Goal: Transaction & Acquisition: Purchase product/service

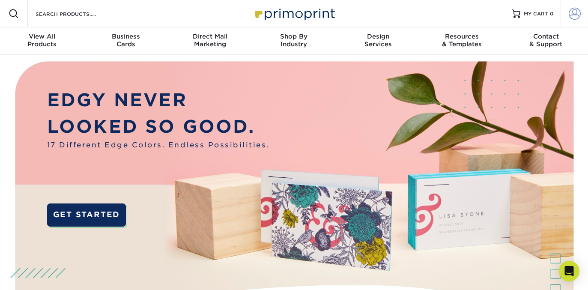
click at [571, 17] on span at bounding box center [575, 14] width 12 height 12
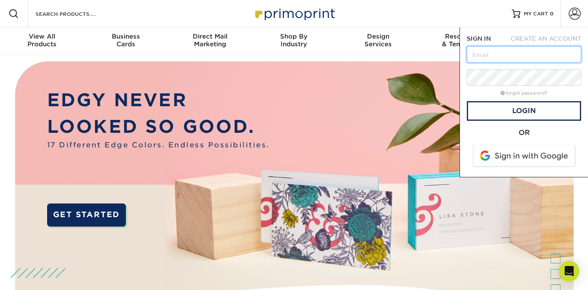
click at [478, 53] on input "text" at bounding box center [524, 54] width 114 height 16
click at [489, 56] on input "text" at bounding box center [524, 54] width 114 height 16
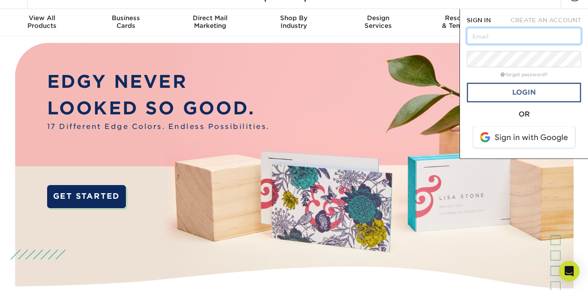
scroll to position [12, 0]
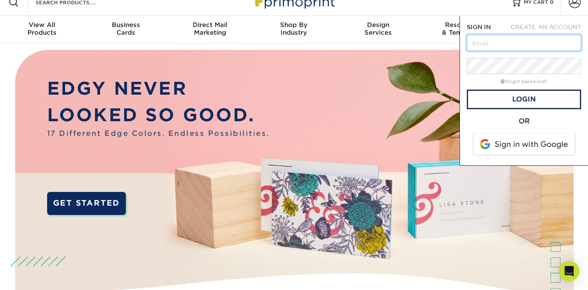
click at [490, 46] on input "text" at bounding box center [524, 43] width 114 height 16
click at [498, 37] on input "text" at bounding box center [524, 43] width 114 height 16
type input "doug@treadwellteam.com"
click at [513, 43] on input "doug@treadwellteam.com" at bounding box center [524, 43] width 114 height 16
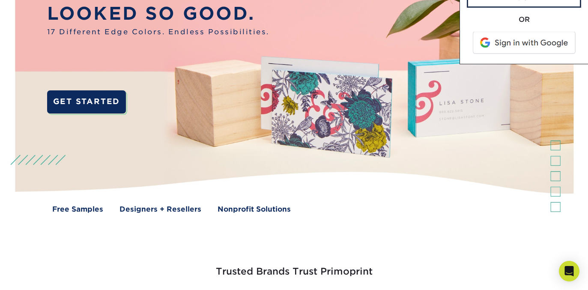
scroll to position [0, 0]
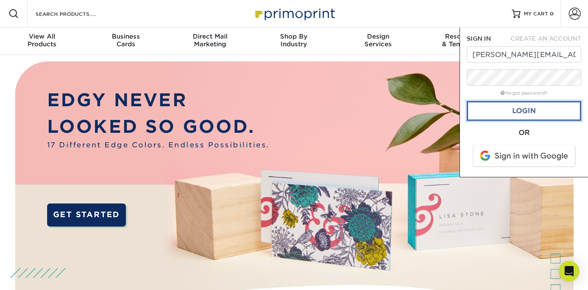
click at [520, 114] on link "Login" at bounding box center [524, 111] width 114 height 20
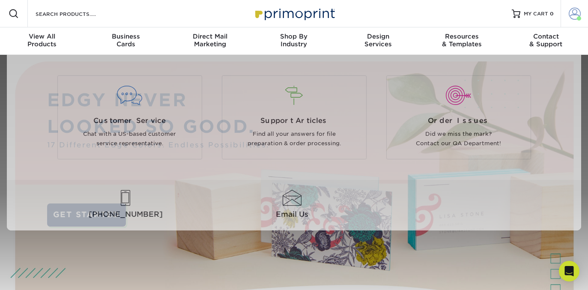
click at [574, 19] on span at bounding box center [575, 14] width 12 height 12
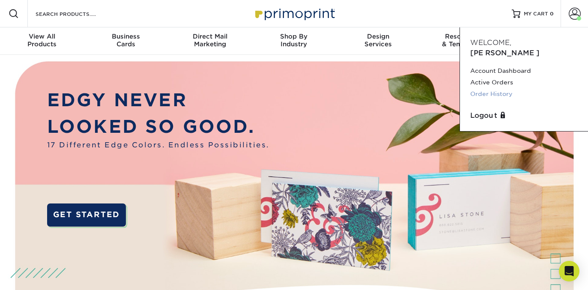
click at [499, 88] on link "Order History" at bounding box center [524, 94] width 108 height 12
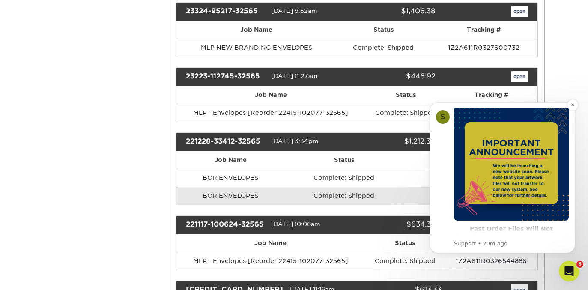
scroll to position [36, 0]
click at [576, 106] on button "Dismiss notification" at bounding box center [572, 104] width 11 height 11
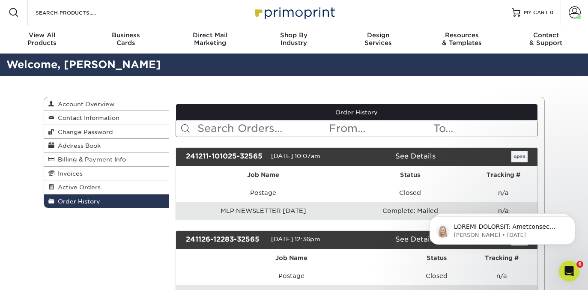
scroll to position [0, 0]
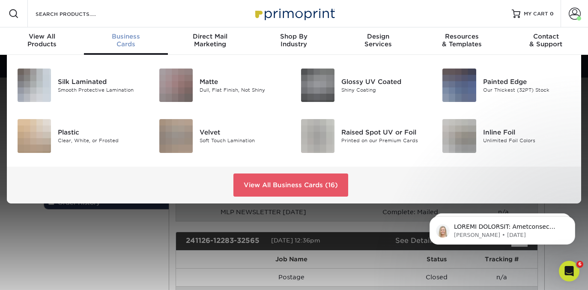
click at [118, 41] on div "Business Cards" at bounding box center [126, 40] width 84 height 15
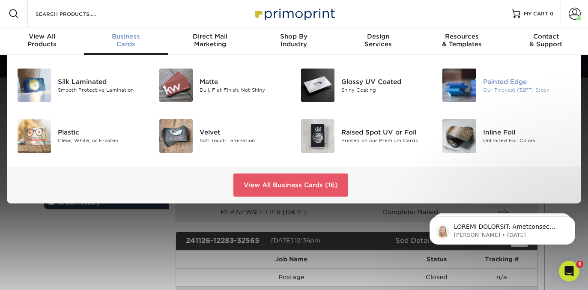
click at [473, 87] on img at bounding box center [459, 85] width 33 height 33
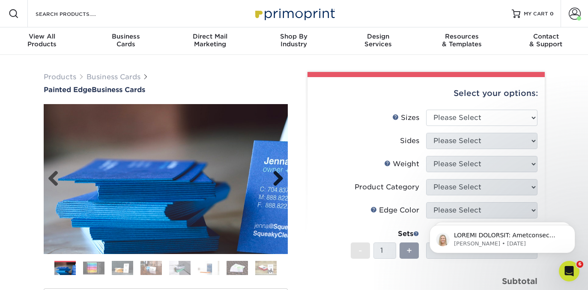
click at [281, 176] on link "Next" at bounding box center [274, 178] width 17 height 17
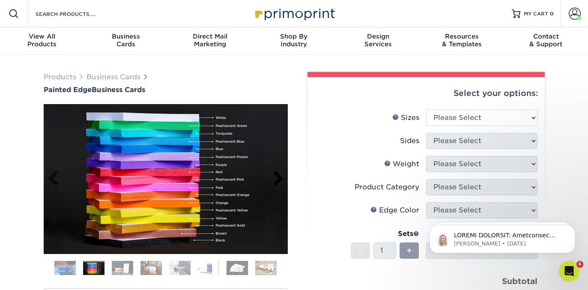
click at [281, 176] on link "Next" at bounding box center [274, 178] width 17 height 17
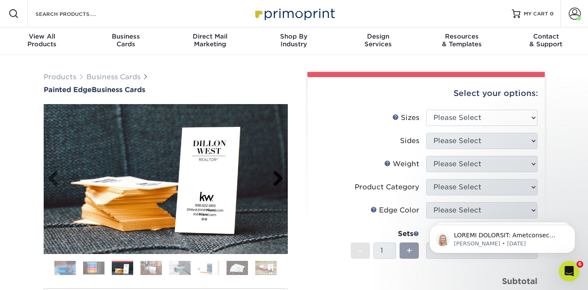
click at [280, 175] on link "Next" at bounding box center [274, 178] width 17 height 17
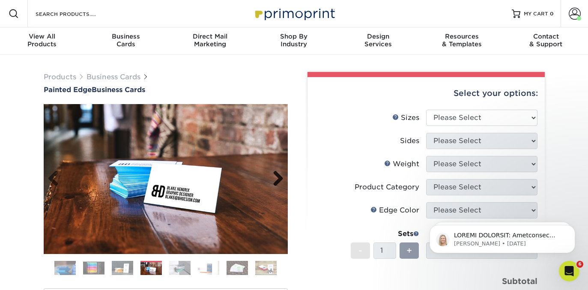
click at [280, 176] on link "Next" at bounding box center [274, 178] width 17 height 17
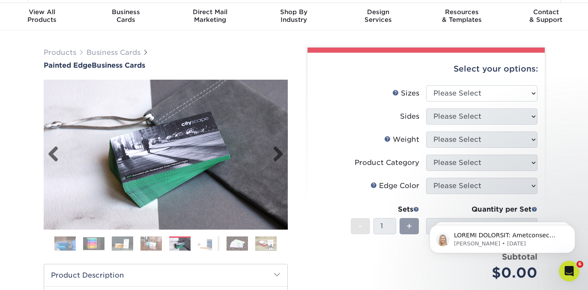
scroll to position [30, 0]
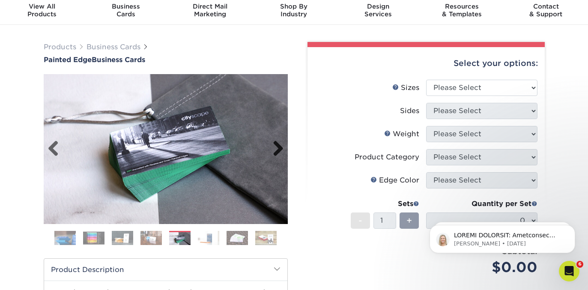
click at [278, 150] on link "Next" at bounding box center [274, 149] width 17 height 17
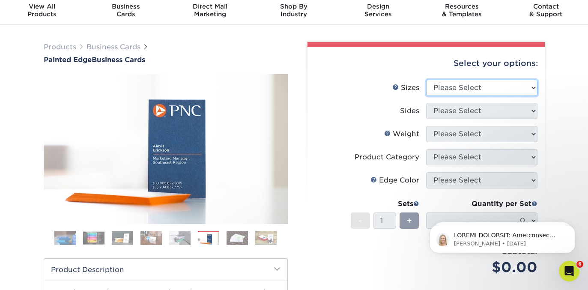
click at [462, 84] on select "Please Select 2" x 3.5" - Standard 2.125" x 3.375" - European 2.5" x 2.5" - Squ…" at bounding box center [481, 88] width 111 height 16
click at [455, 85] on select "Please Select 2" x 3.5" - Standard 2.125" x 3.375" - European 2.5" x 2.5" - Squ…" at bounding box center [481, 88] width 111 height 16
click at [441, 89] on select "Please Select 2" x 3.5" - Standard 2.125" x 3.375" - European 2.5" x 2.5" - Squ…" at bounding box center [481, 88] width 111 height 16
select select "2.00x3.50"
click at [426, 80] on select "Please Select 2" x 3.5" - Standard 2.125" x 3.375" - European 2.5" x 2.5" - Squ…" at bounding box center [481, 88] width 111 height 16
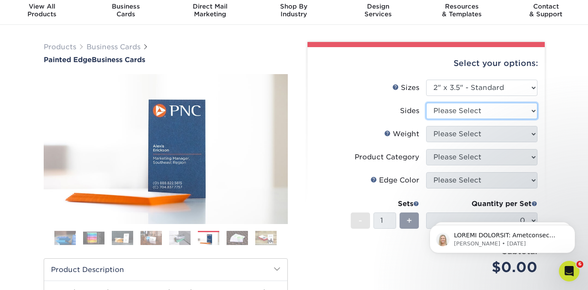
click at [444, 108] on select "Please Select Print Both Sides Print Front Only" at bounding box center [481, 111] width 111 height 16
select select "13abbda7-1d64-4f25-8bb2-c179b224825d"
click at [426, 103] on select "Please Select Print Both Sides Print Front Only" at bounding box center [481, 111] width 111 height 16
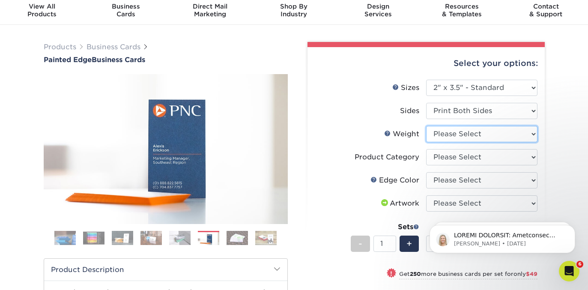
click at [455, 137] on select "Please Select 32PTUC" at bounding box center [481, 134] width 111 height 16
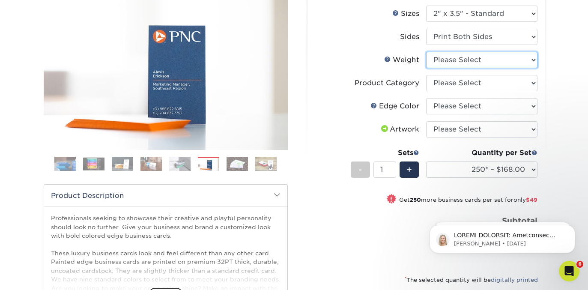
scroll to position [96, 0]
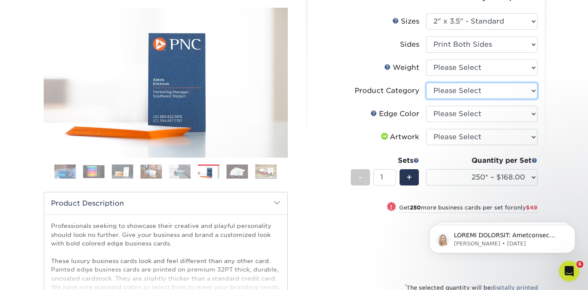
click at [469, 93] on select "Please Select Business Cards" at bounding box center [481, 91] width 111 height 16
select select "3b5148f1-0588-4f88-a218-97bcfdce65c1"
click at [426, 83] on select "Please Select Business Cards" at bounding box center [481, 91] width 111 height 16
click at [449, 114] on select "Please Select Charcoal Black Brown Blue Pearlescent Blue Pearlescent Gold Pearl…" at bounding box center [481, 114] width 111 height 16
select select "8edf2e46-2dbb-4a7c-bc5c-20ba781fe219"
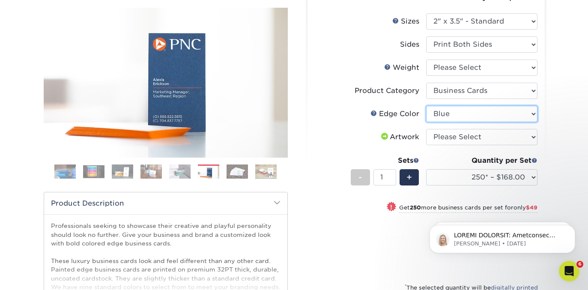
click at [426, 106] on select "Please Select Charcoal Black Brown Blue Pearlescent Blue Pearlescent Gold Pearl…" at bounding box center [481, 114] width 111 height 16
click at [480, 134] on select "Please Select I will upload files I need a design - $100" at bounding box center [481, 137] width 111 height 16
select select "upload"
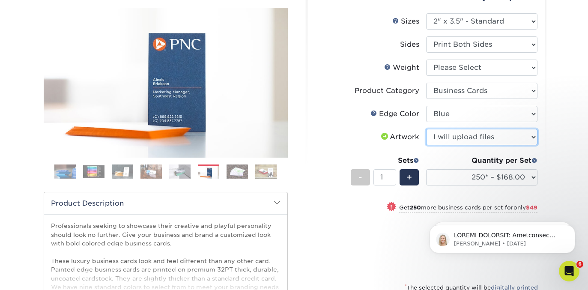
click at [426, 129] on select "Please Select I will upload files I need a design - $100" at bounding box center [481, 137] width 111 height 16
click at [389, 68] on link "Weight Help" at bounding box center [387, 66] width 7 height 7
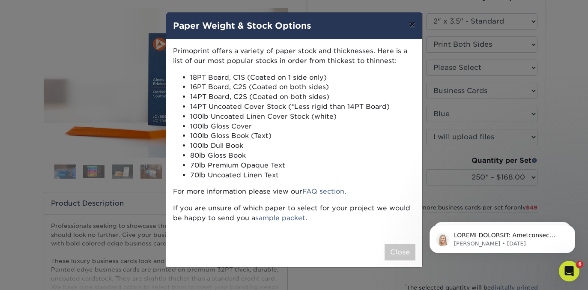
click at [412, 29] on button "×" at bounding box center [412, 24] width 20 height 24
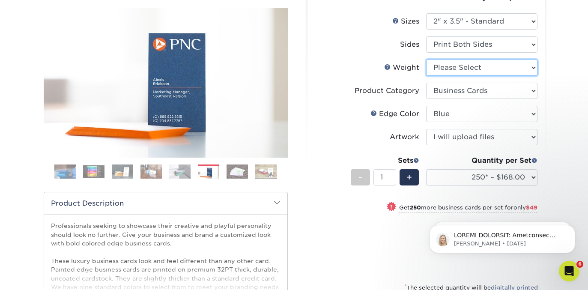
click at [446, 66] on select "Please Select 32PTUC" at bounding box center [481, 68] width 111 height 16
select select "32PTUC"
click at [426, 60] on select "Please Select 32PTUC" at bounding box center [481, 68] width 111 height 16
select select "-1"
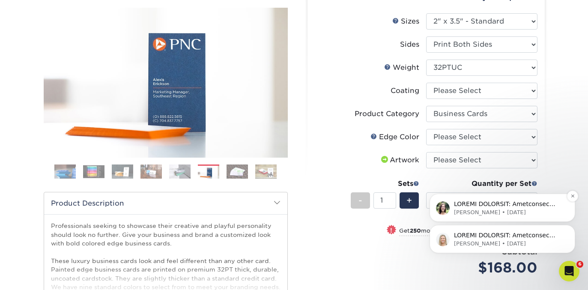
click at [487, 199] on div "Julie • 43w ago" at bounding box center [503, 208] width 146 height 28
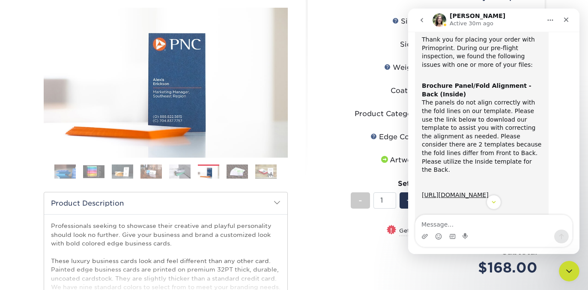
scroll to position [0, 0]
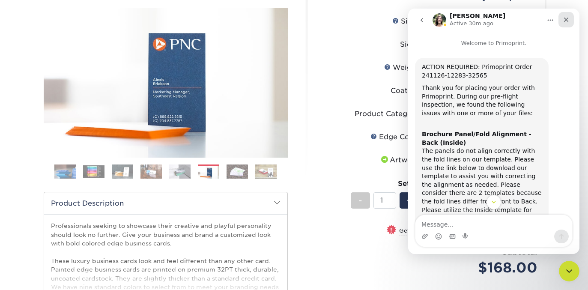
click at [566, 13] on div "Close" at bounding box center [566, 19] width 15 height 15
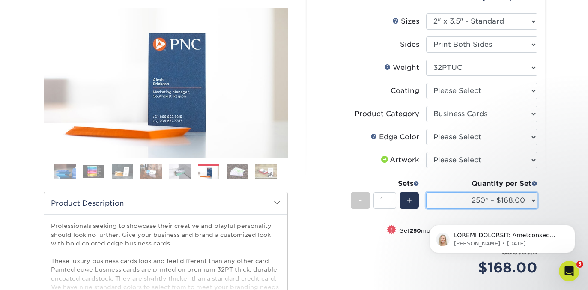
click at [442, 203] on select "250* – $168.00 500* – $217.00 1000* – $339.00" at bounding box center [481, 200] width 111 height 16
click at [534, 182] on span at bounding box center [535, 183] width 6 height 6
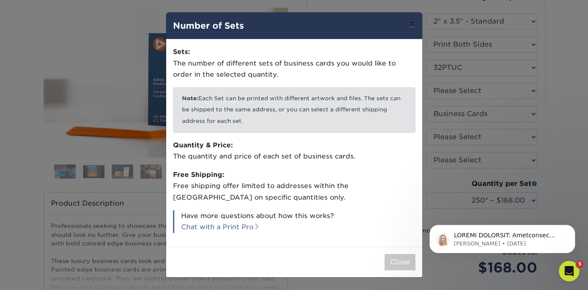
click at [413, 33] on button "×" at bounding box center [412, 24] width 20 height 24
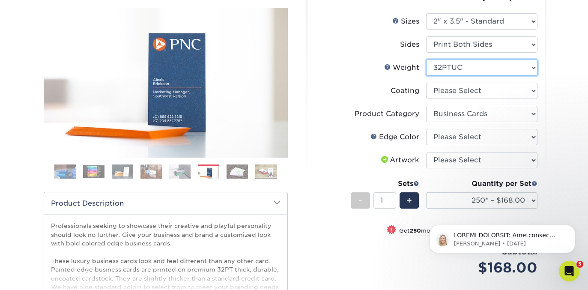
click at [452, 65] on select "Please Select 32PTUC" at bounding box center [481, 68] width 111 height 16
click at [389, 66] on link "Weight Help" at bounding box center [387, 66] width 7 height 7
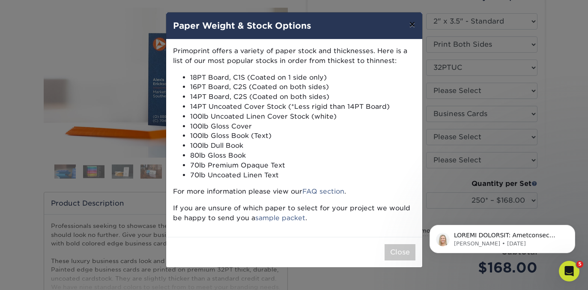
click at [411, 25] on button "×" at bounding box center [412, 24] width 20 height 24
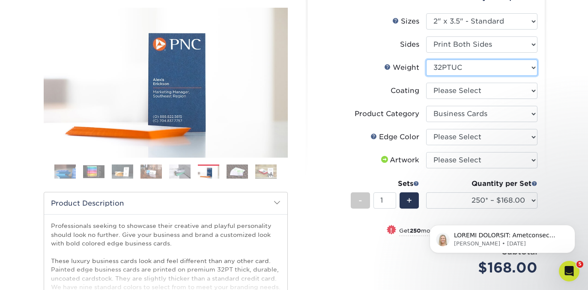
click at [468, 65] on select "Please Select 32PTUC" at bounding box center [481, 68] width 111 height 16
select select "-1"
click at [426, 60] on select "Please Select 32PTUC" at bounding box center [481, 68] width 111 height 16
select select "-1"
select select
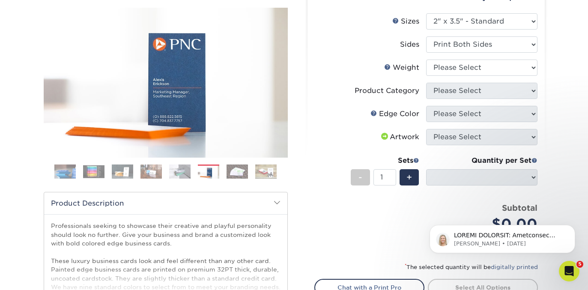
click at [488, 194] on div "Quantity per Set 250* – $168.00 500* – $217.00 1000* – $339.00 (Price includes …" at bounding box center [481, 175] width 111 height 40
click at [434, 44] on select "Please Select Print Both Sides Print Front Only" at bounding box center [481, 44] width 111 height 16
click at [426, 36] on select "Please Select Print Both Sides Print Front Only" at bounding box center [481, 44] width 111 height 16
click at [434, 63] on select "Please Select 32PTUC" at bounding box center [481, 68] width 111 height 16
select select "32PTUC"
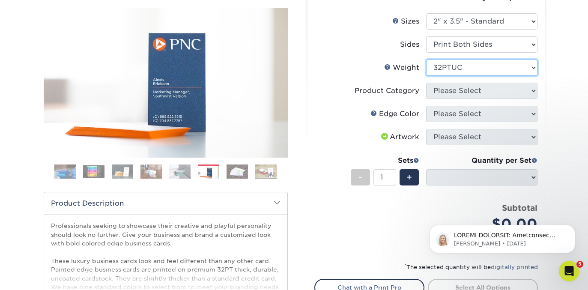
click at [426, 60] on select "Please Select 32PTUC" at bounding box center [481, 68] width 111 height 16
select select "-1"
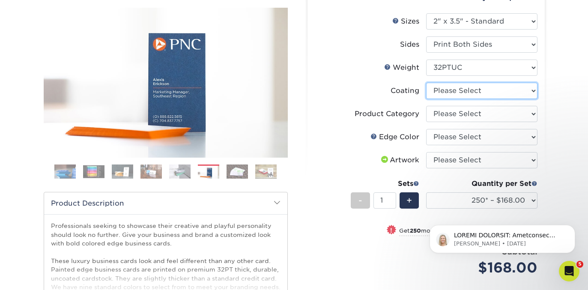
click at [439, 94] on select at bounding box center [481, 91] width 111 height 16
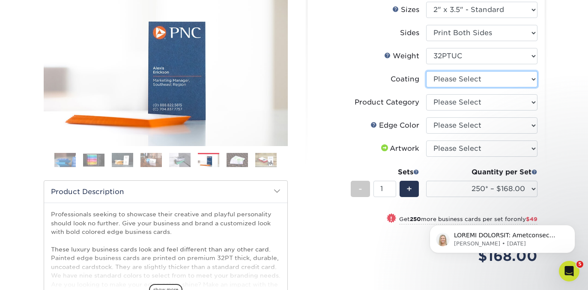
scroll to position [103, 0]
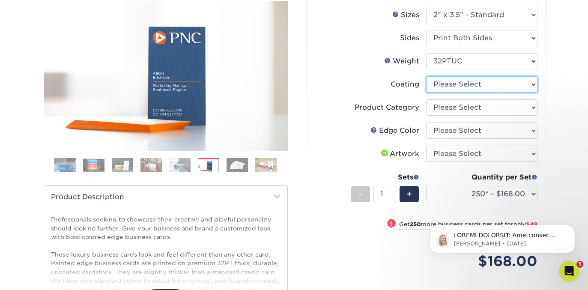
click at [470, 86] on select at bounding box center [481, 84] width 111 height 16
select select "3e7618de-abca-4bda-9f97-8b9129e913d8"
click at [426, 76] on select at bounding box center [481, 84] width 111 height 16
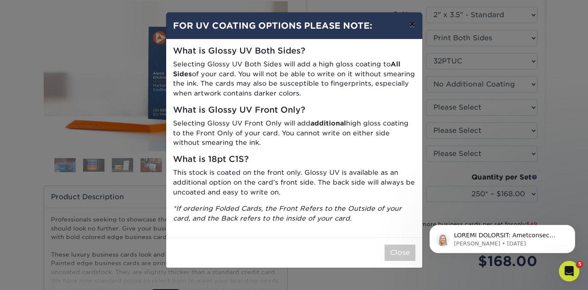
click at [413, 29] on button "×" at bounding box center [412, 24] width 20 height 24
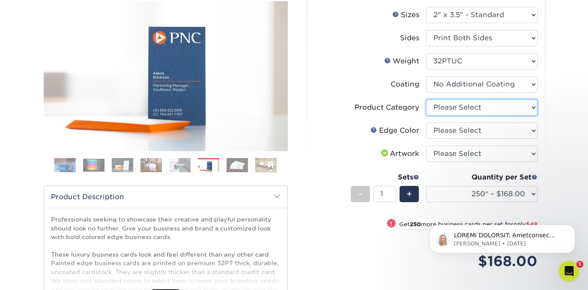
click at [443, 102] on select "Please Select Business Cards" at bounding box center [481, 107] width 111 height 16
select select "3b5148f1-0588-4f88-a218-97bcfdce65c1"
click at [426, 99] on select "Please Select Business Cards" at bounding box center [481, 107] width 111 height 16
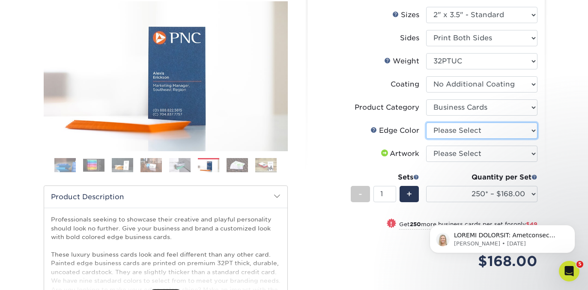
click at [435, 128] on select "Please Select Charcoal Black Brown Blue Pearlescent Blue Pearlescent Gold Pearl…" at bounding box center [481, 131] width 111 height 16
select select "8edf2e46-2dbb-4a7c-bc5c-20ba781fe219"
click at [426, 123] on select "Please Select Charcoal Black Brown Blue Pearlescent Blue Pearlescent Gold Pearl…" at bounding box center [481, 131] width 111 height 16
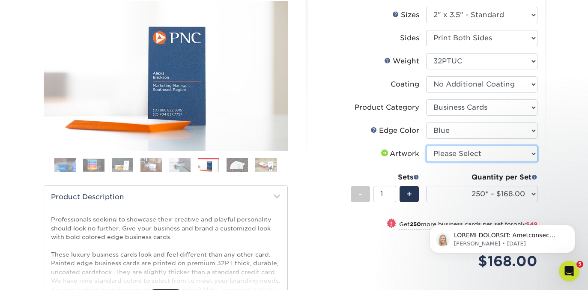
click at [436, 158] on select "Please Select I will upload files I need a design - $100" at bounding box center [481, 154] width 111 height 16
select select "upload"
click at [426, 146] on select "Please Select I will upload files I need a design - $100" at bounding box center [481, 154] width 111 height 16
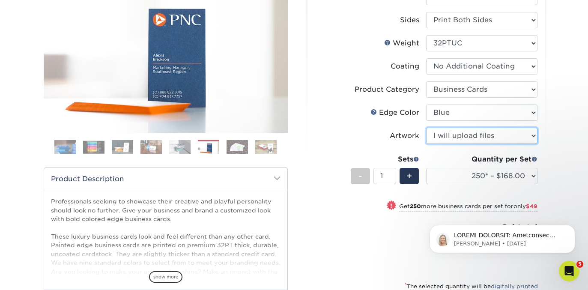
scroll to position [123, 0]
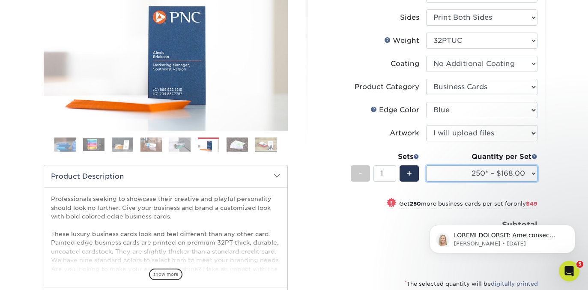
click at [458, 170] on select "250* – $168.00 500* – $217.00 1000* – $339.00" at bounding box center [481, 173] width 111 height 16
click at [426, 165] on select "250* – $168.00 500* – $217.00 1000* – $339.00" at bounding box center [481, 173] width 111 height 16
click at [536, 156] on span at bounding box center [535, 156] width 6 height 6
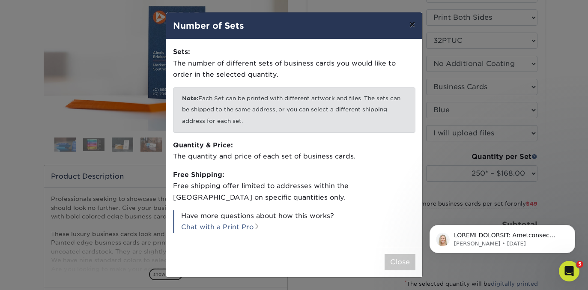
click at [407, 25] on button "×" at bounding box center [412, 24] width 20 height 24
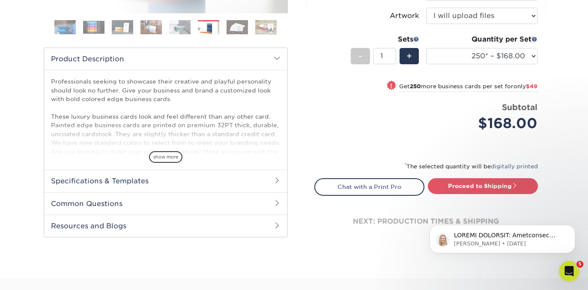
scroll to position [238, 0]
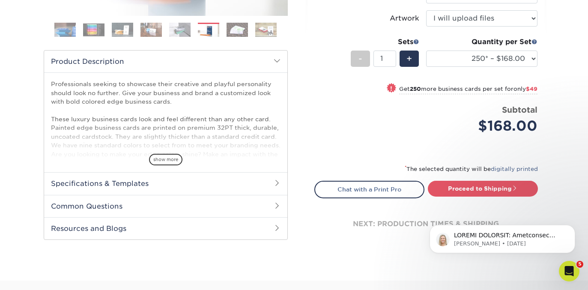
click at [196, 207] on h2 "Common Questions" at bounding box center [165, 206] width 243 height 22
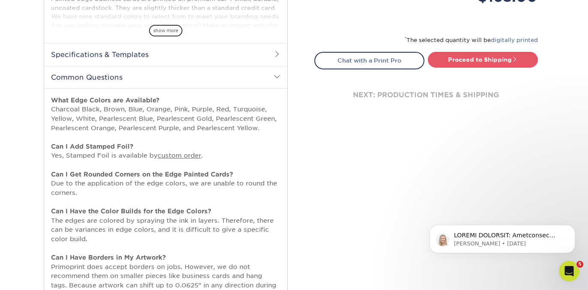
scroll to position [368, 0]
click at [144, 73] on h2 "Common Questions" at bounding box center [165, 77] width 243 height 22
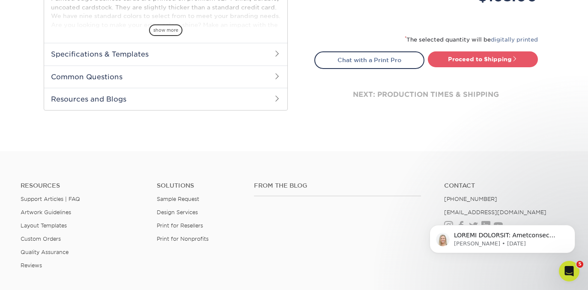
click at [166, 56] on h2 "Specifications & Templates" at bounding box center [165, 54] width 243 height 22
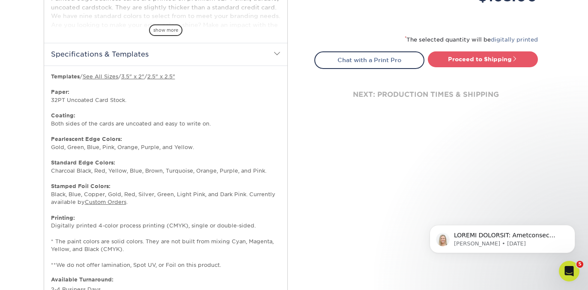
click at [166, 57] on h2 "Specifications & Templates" at bounding box center [165, 54] width 243 height 22
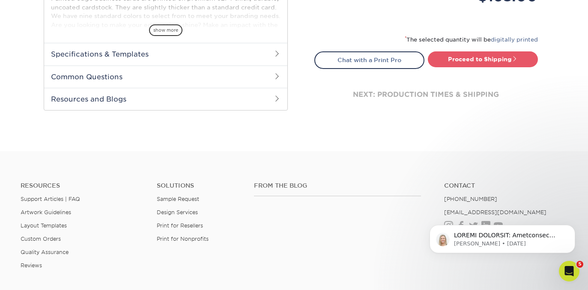
click at [185, 57] on h2 "Specifications & Templates" at bounding box center [165, 54] width 243 height 22
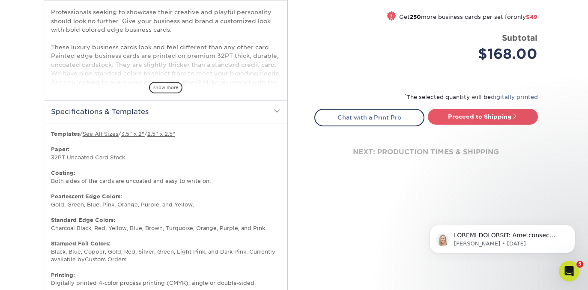
scroll to position [308, 0]
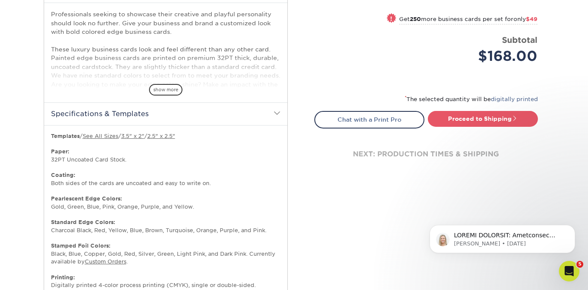
click at [187, 111] on h2 "Specifications & Templates" at bounding box center [165, 113] width 243 height 22
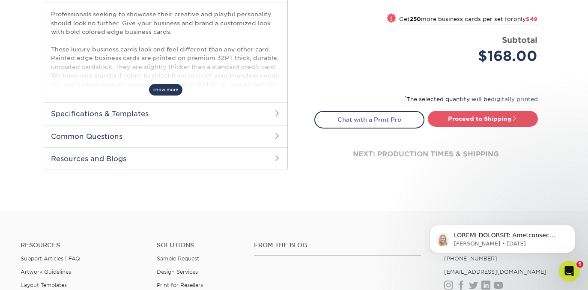
click at [169, 92] on span "show more" at bounding box center [165, 90] width 33 height 12
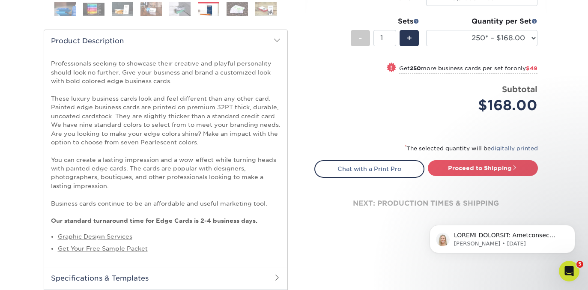
scroll to position [259, 0]
click at [498, 173] on link "Proceed to Shipping" at bounding box center [483, 167] width 110 height 15
type input "Set 1"
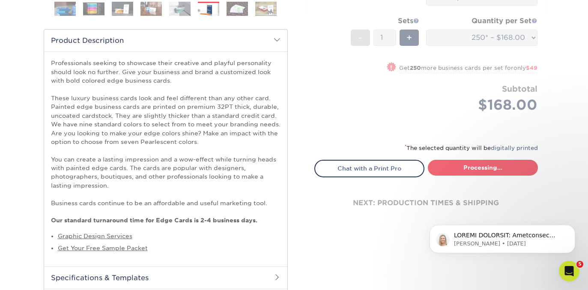
select select "b1d50ed3-fc81-464d-a1d8-d1915fbce704"
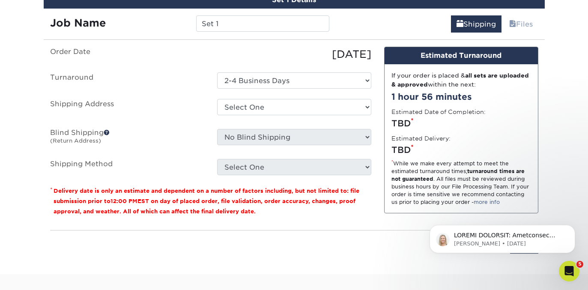
scroll to position [649, 0]
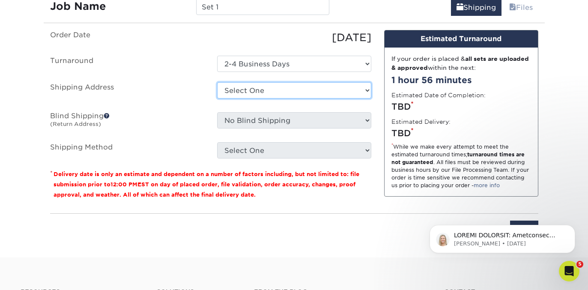
click at [315, 87] on select "Select One [PERSON_NAME] Office [PERSON_NAME], Properties [PERSON_NAME]'s Addre…" at bounding box center [294, 90] width 154 height 16
select select "246682"
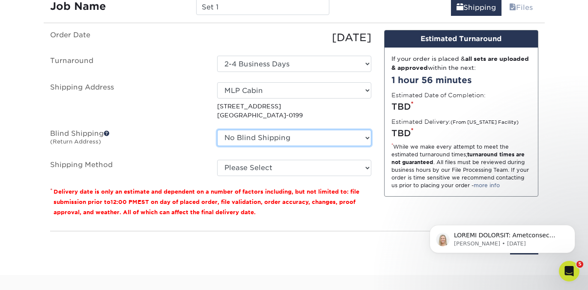
click at [251, 139] on select "No Blind Shipping Bonita Office John R. Wood, Properties John's Address John's …" at bounding box center [294, 138] width 154 height 16
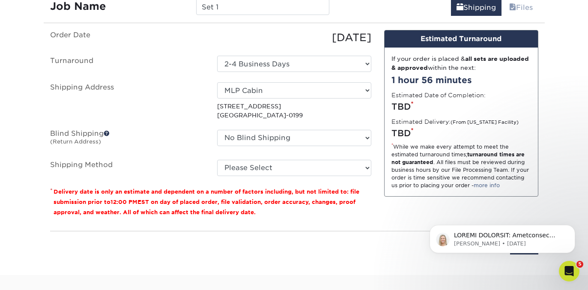
click at [107, 132] on span at bounding box center [107, 133] width 6 height 6
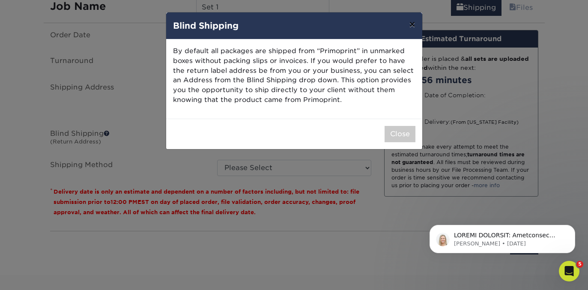
click at [411, 26] on button "×" at bounding box center [412, 24] width 20 height 24
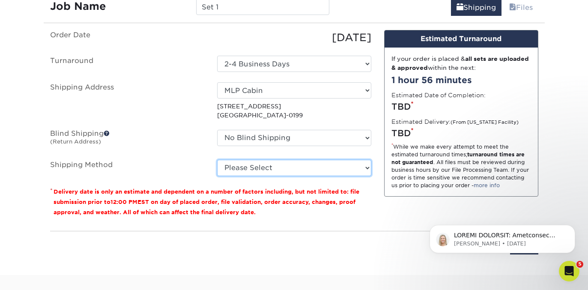
click at [246, 162] on select "Please Select Ground Shipping (+$7.84) 3 Day Shipping Service (+$18.69) 2 Day A…" at bounding box center [294, 168] width 154 height 16
select select "02"
click at [217, 160] on select "Please Select Ground Shipping (+$7.84) 3 Day Shipping Service (+$18.69) 2 Day A…" at bounding box center [294, 168] width 154 height 16
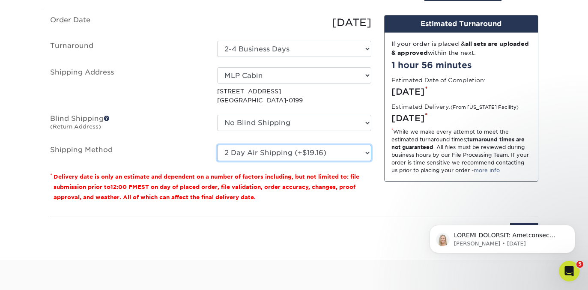
scroll to position [666, 0]
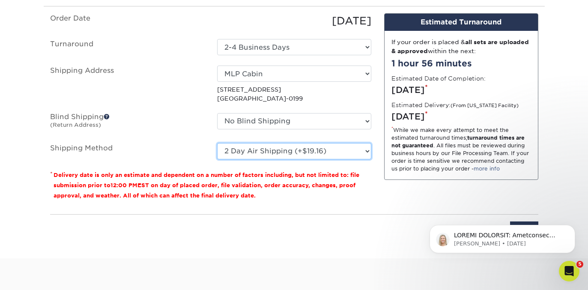
click at [312, 148] on select "Please Select Ground Shipping (+$7.84) 3 Day Shipping Service (+$18.69) 2 Day A…" at bounding box center [294, 151] width 154 height 16
click at [334, 147] on select "Please Select Ground Shipping (+$7.84) 3 Day Shipping Service (+$18.69) 2 Day A…" at bounding box center [294, 151] width 154 height 16
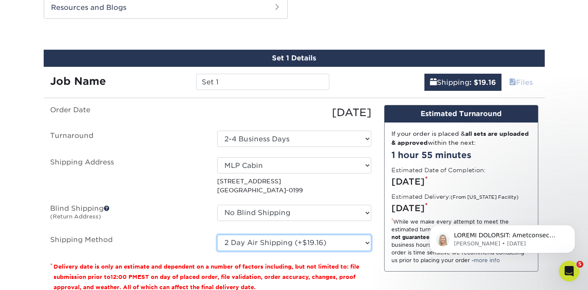
scroll to position [572, 0]
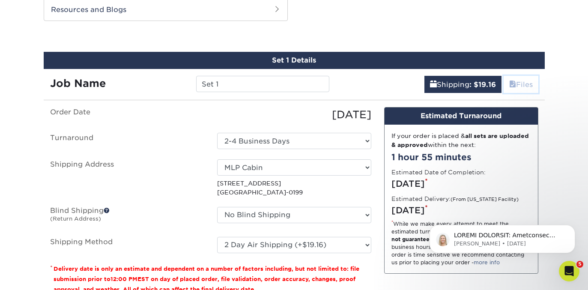
click at [514, 84] on link "Files" at bounding box center [521, 84] width 35 height 17
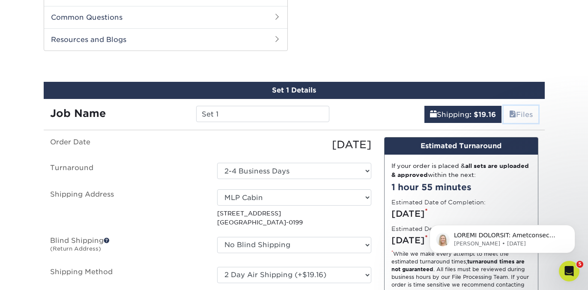
scroll to position [536, 0]
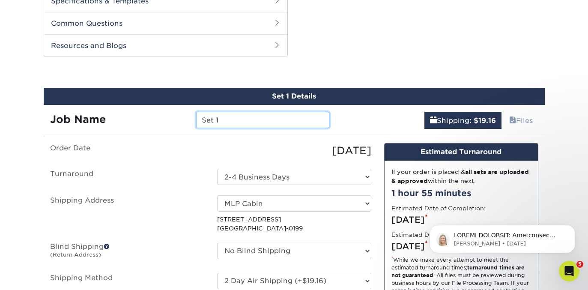
drag, startPoint x: 230, startPoint y: 120, endPoint x: 194, endPoint y: 120, distance: 36.8
click at [194, 120] on div "Set 1" at bounding box center [263, 120] width 146 height 16
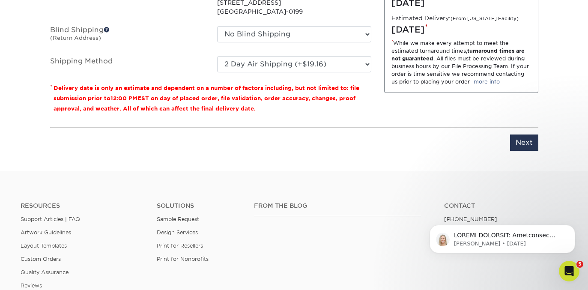
scroll to position [751, 0]
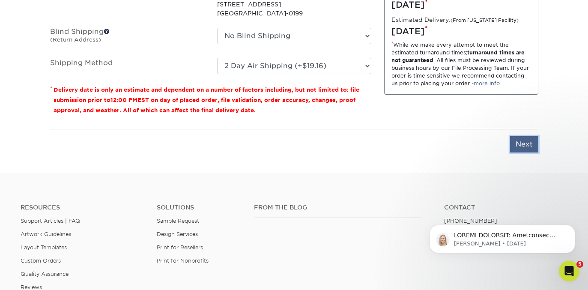
click at [512, 145] on input "Next" at bounding box center [524, 144] width 28 height 16
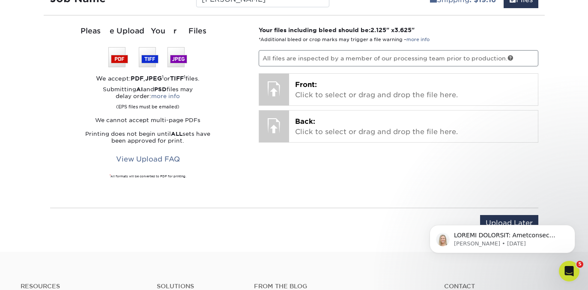
scroll to position [650, 0]
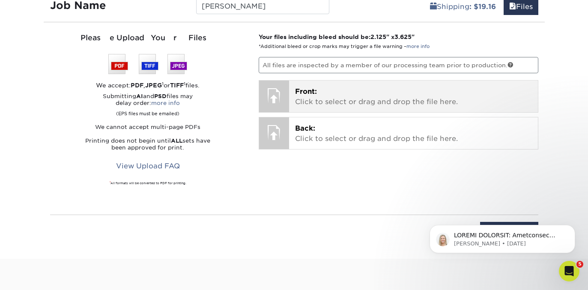
click at [309, 99] on p "Front: Click to select or drag and drop the file here." at bounding box center [413, 97] width 237 height 21
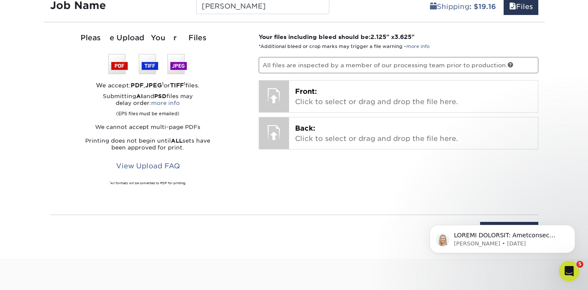
click at [268, 180] on div "Your files including bleed should be: 2.125 " x 3.625 " *Additional bleed or cr…" at bounding box center [398, 119] width 293 height 172
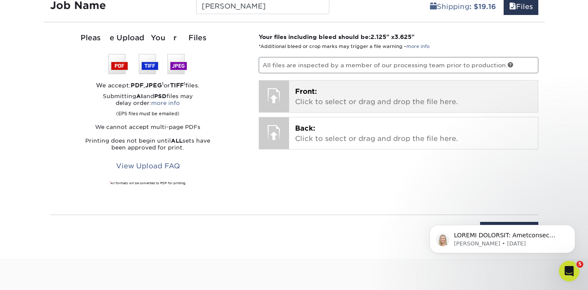
click at [302, 99] on p "Front: Click to select or drag and drop the file here." at bounding box center [413, 97] width 237 height 21
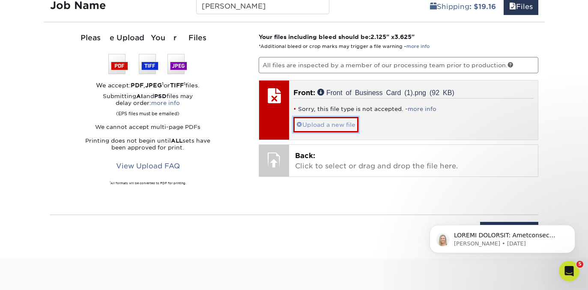
click at [339, 126] on link "Upload a new file" at bounding box center [325, 124] width 65 height 15
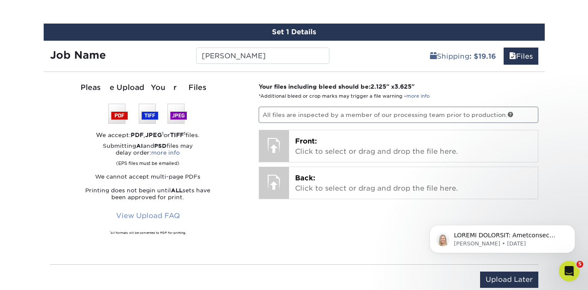
scroll to position [625, 0]
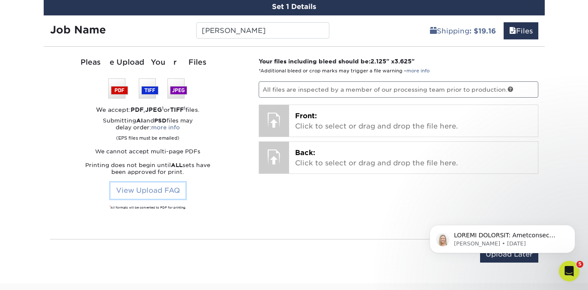
click at [150, 192] on link "View Upload FAQ" at bounding box center [148, 190] width 75 height 16
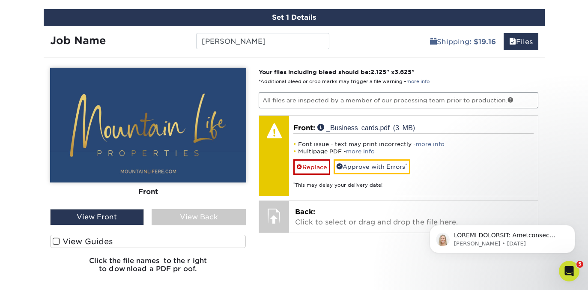
scroll to position [613, 0]
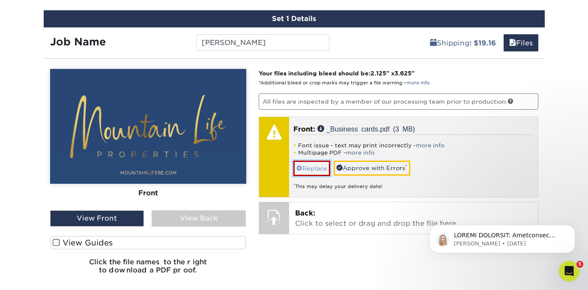
click at [319, 165] on link "Replace" at bounding box center [311, 168] width 37 height 15
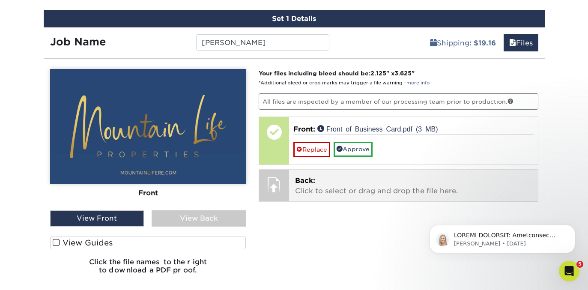
click at [346, 184] on p "Back: Click to select or drag and drop the file here." at bounding box center [413, 186] width 237 height 21
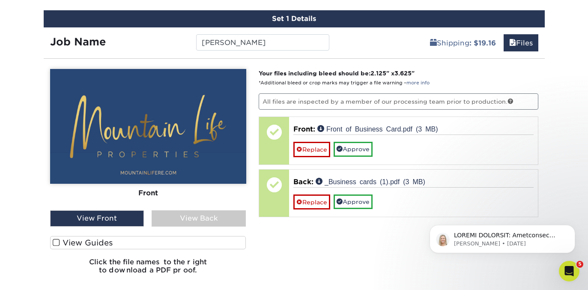
click at [167, 221] on div "View Back" at bounding box center [199, 218] width 94 height 16
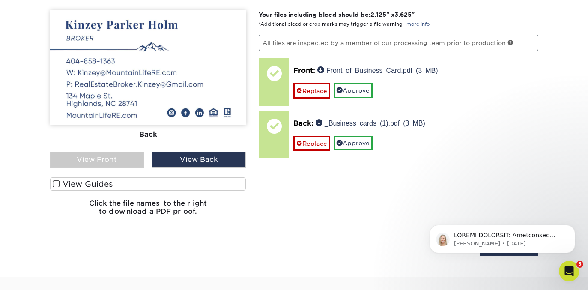
scroll to position [673, 0]
click at [145, 188] on label "View Guides" at bounding box center [148, 183] width 196 height 13
click at [0, 0] on input "View Guides" at bounding box center [0, 0] width 0 height 0
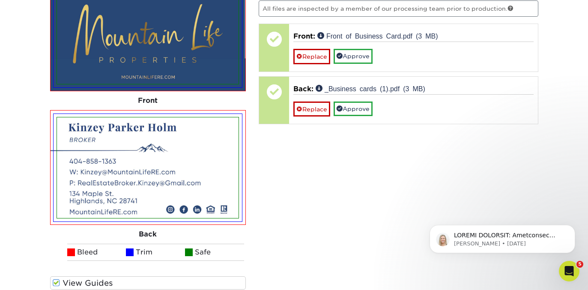
scroll to position [662, 0]
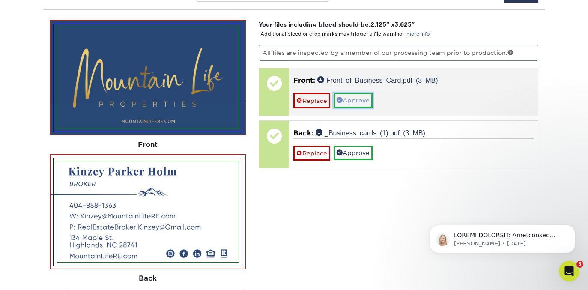
click at [349, 98] on link "Approve" at bounding box center [353, 100] width 39 height 15
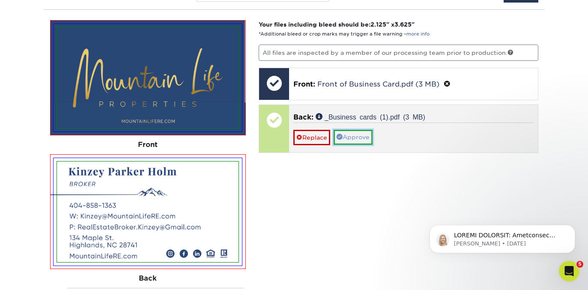
click at [349, 138] on link "Approve" at bounding box center [353, 137] width 39 height 15
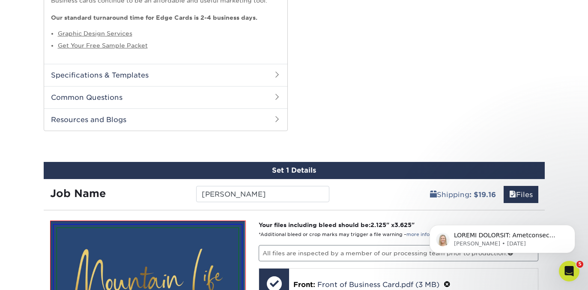
scroll to position [510, 0]
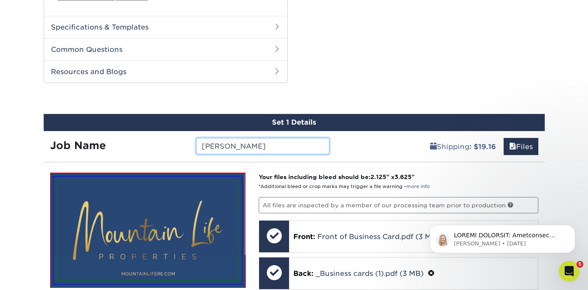
click at [255, 148] on input "David" at bounding box center [262, 146] width 133 height 16
click at [255, 148] on input "[PERSON_NAME]" at bounding box center [262, 146] width 133 height 16
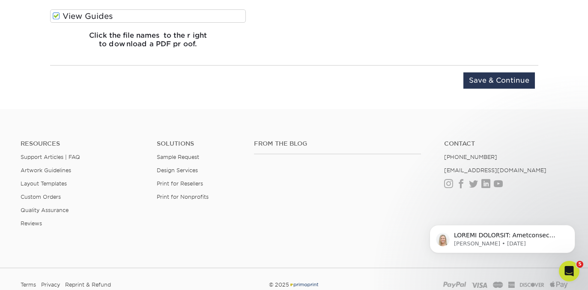
scroll to position [1020, 0]
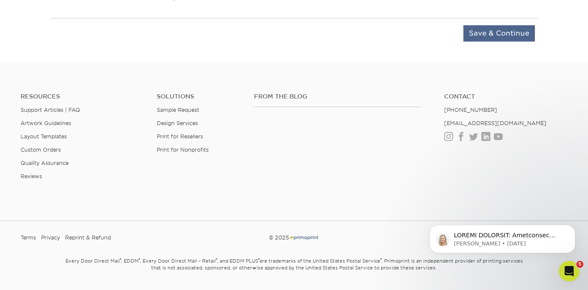
type input "[PERSON_NAME]"
click at [484, 32] on input "Save & Continue" at bounding box center [499, 33] width 72 height 16
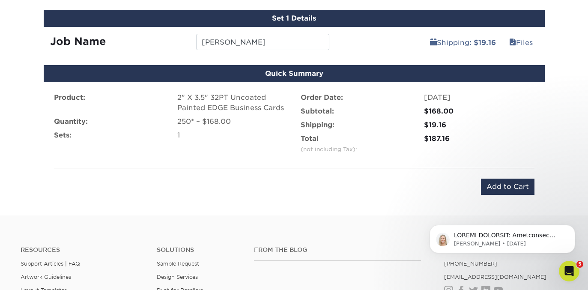
scroll to position [614, 0]
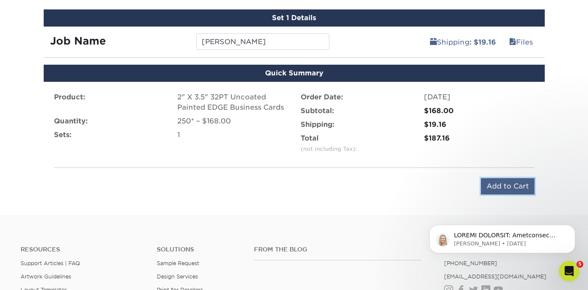
click at [497, 186] on input "Add to Cart" at bounding box center [508, 186] width 54 height 16
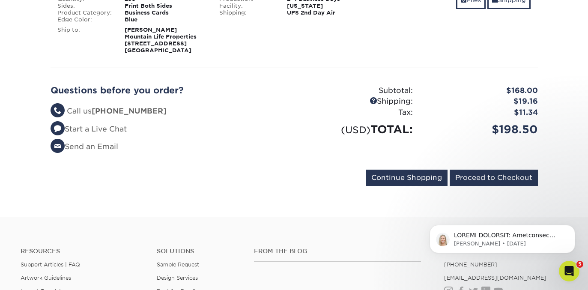
scroll to position [179, 0]
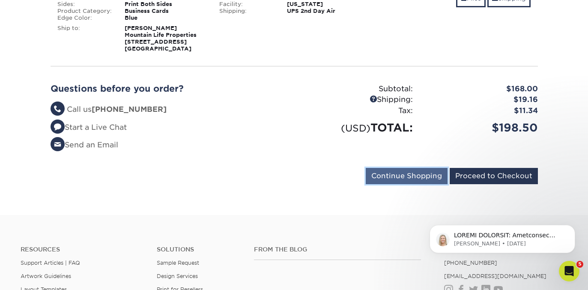
click at [399, 178] on input "Continue Shopping" at bounding box center [407, 176] width 82 height 16
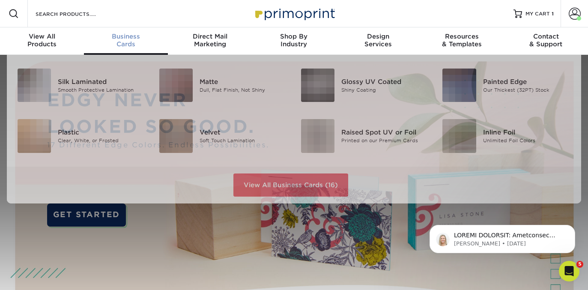
click at [126, 39] on span "Business" at bounding box center [126, 37] width 84 height 8
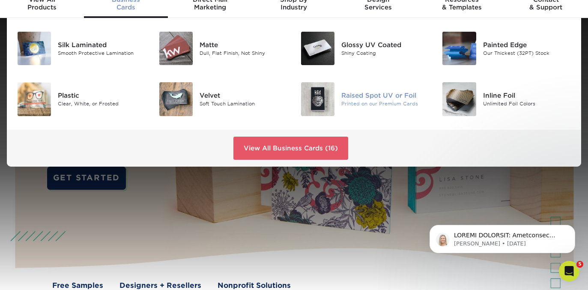
scroll to position [34, 0]
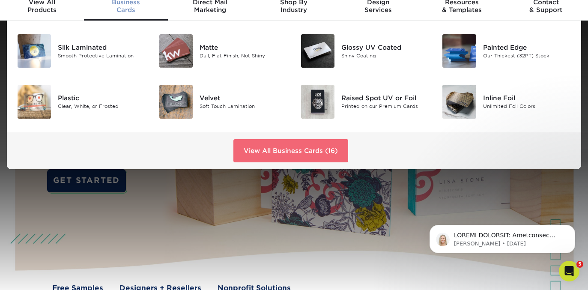
click at [289, 149] on link "View All Business Cards (16)" at bounding box center [290, 150] width 115 height 23
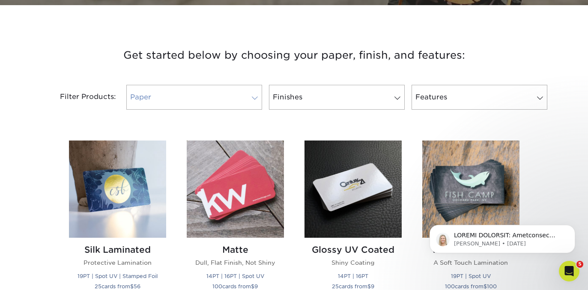
scroll to position [324, 0]
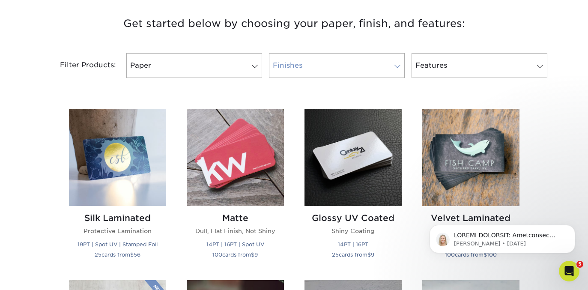
click at [332, 61] on link "Finishes" at bounding box center [337, 65] width 136 height 25
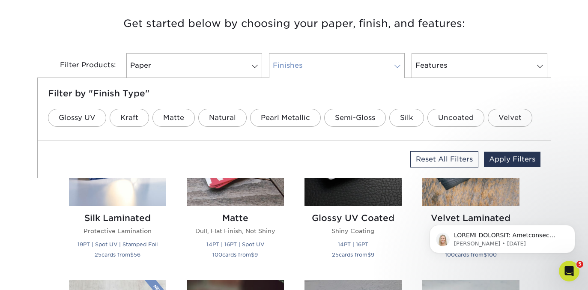
click at [332, 61] on link "Finishes" at bounding box center [337, 65] width 136 height 25
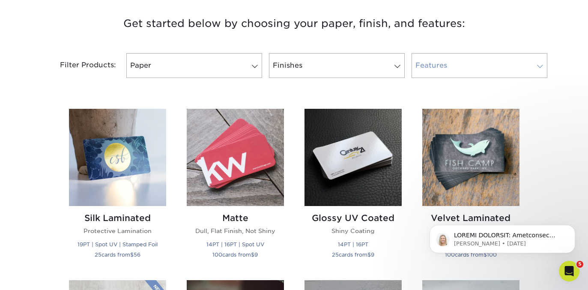
click at [446, 64] on link "Features" at bounding box center [480, 65] width 136 height 25
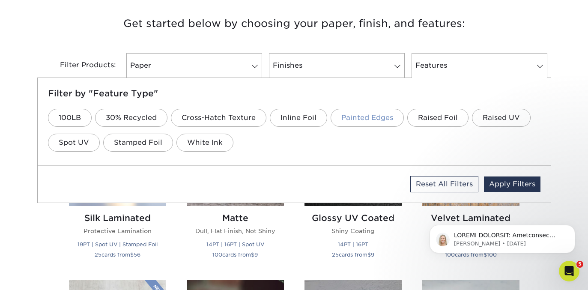
click at [367, 115] on link "Painted Edges" at bounding box center [367, 118] width 73 height 18
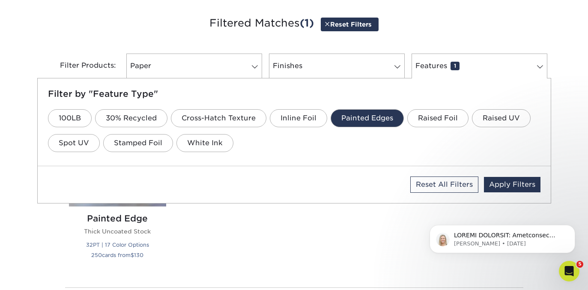
click at [362, 123] on link "Painted Edges" at bounding box center [367, 118] width 73 height 18
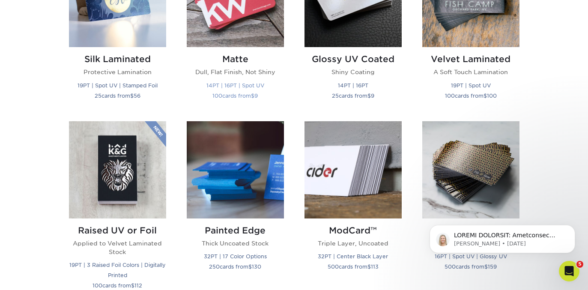
scroll to position [484, 0]
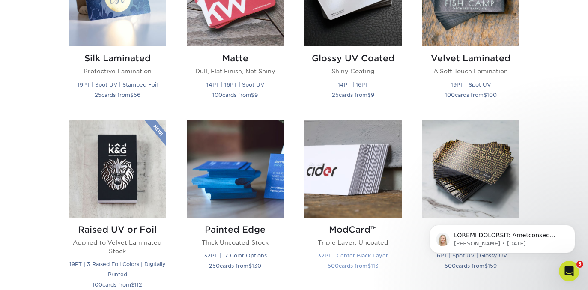
click at [339, 174] on img at bounding box center [353, 168] width 97 height 97
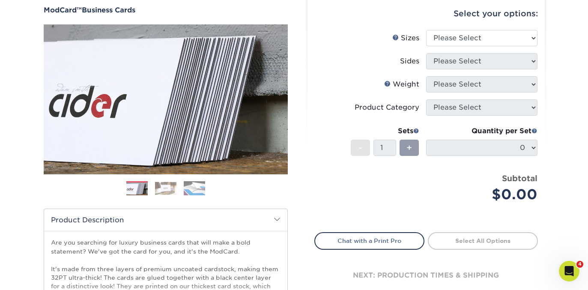
scroll to position [89, 0]
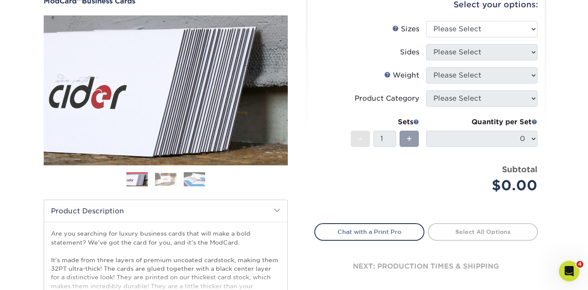
click at [168, 179] on img at bounding box center [165, 179] width 21 height 13
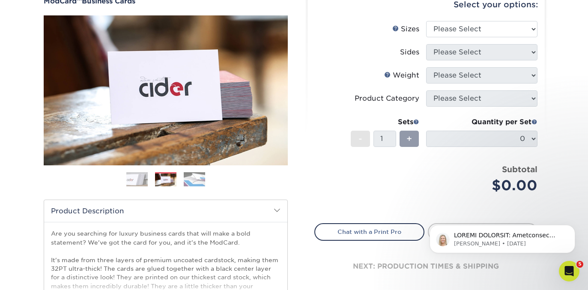
scroll to position [0, 0]
click at [203, 180] on img at bounding box center [194, 179] width 21 height 15
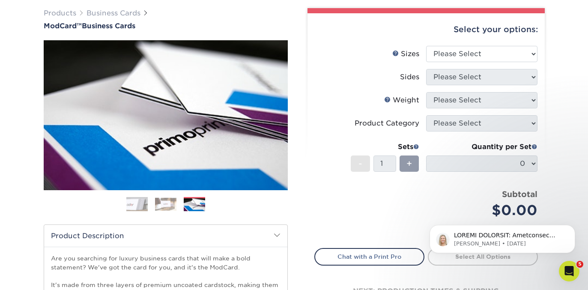
scroll to position [63, 0]
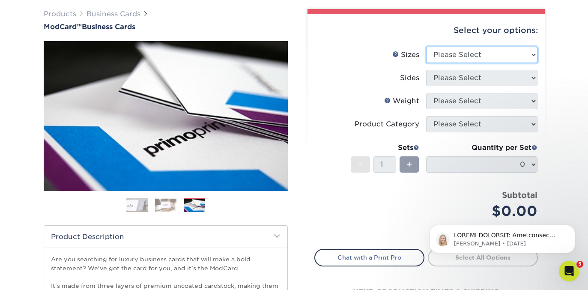
click at [447, 51] on select "Please Select 1.5" x 3.5" - Mini 1.75" x 3.5" - Mini 2" x 2" - Square 2" x 3" -…" at bounding box center [481, 55] width 111 height 16
select select "2.00x3.50"
click at [426, 47] on select "Please Select 1.5" x 3.5" - Mini 1.75" x 3.5" - Mini 2" x 2" - Square 2" x 3" -…" at bounding box center [481, 55] width 111 height 16
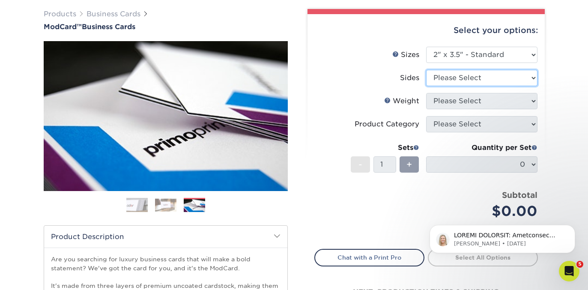
click at [435, 76] on select "Please Select Print Both Sides Print Front Only" at bounding box center [481, 78] width 111 height 16
select select "13abbda7-1d64-4f25-8bb2-c179b224825d"
click at [426, 70] on select "Please Select Print Both Sides Print Front Only" at bounding box center [481, 78] width 111 height 16
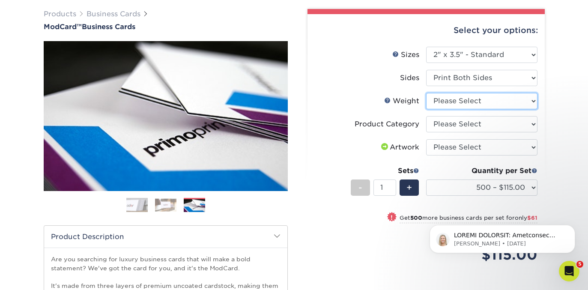
click at [466, 99] on select "Please Select 32PTUCBLK" at bounding box center [481, 101] width 111 height 16
select select "32PTUCBLK"
click at [426, 93] on select "Please Select 32PTUCBLK" at bounding box center [481, 101] width 111 height 16
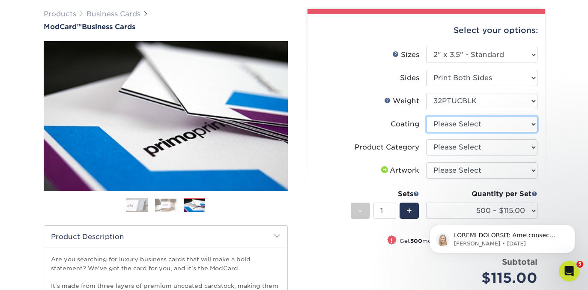
click at [449, 126] on select at bounding box center [481, 124] width 111 height 16
select select "3e7618de-abca-4bda-9f97-8b9129e913d8"
click at [426, 116] on select at bounding box center [481, 124] width 111 height 16
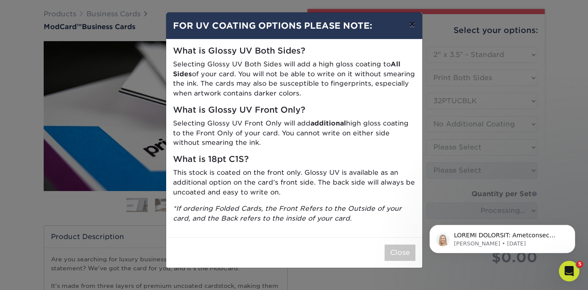
click at [412, 21] on button "×" at bounding box center [412, 24] width 20 height 24
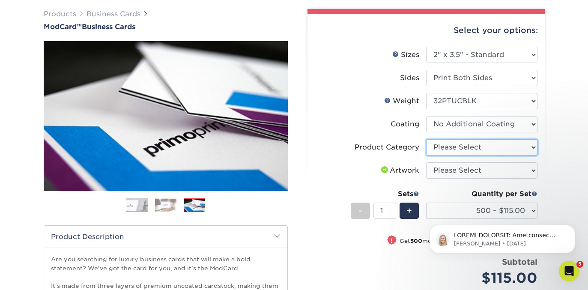
click at [441, 143] on select "Please Select Business Cards" at bounding box center [481, 147] width 111 height 16
select select "3b5148f1-0588-4f88-a218-97bcfdce65c1"
click at [426, 139] on select "Please Select Business Cards" at bounding box center [481, 147] width 111 height 16
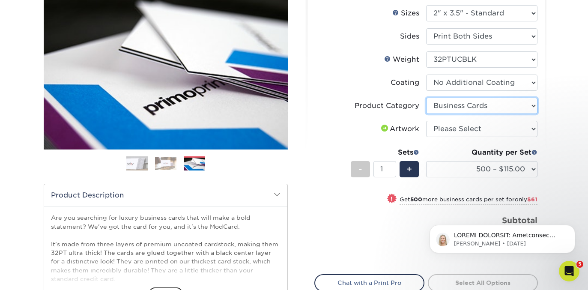
scroll to position [105, 0]
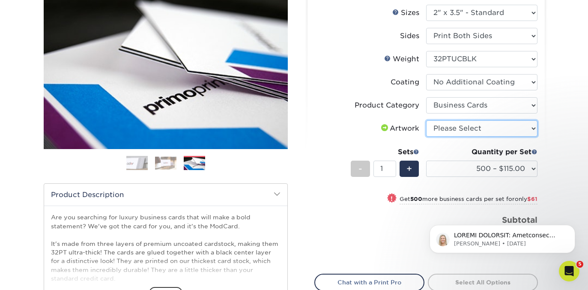
click at [452, 129] on select "Please Select I will upload files I need a design - $100" at bounding box center [481, 128] width 111 height 16
select select "upload"
click at [426, 120] on select "Please Select I will upload files I need a design - $100" at bounding box center [481, 128] width 111 height 16
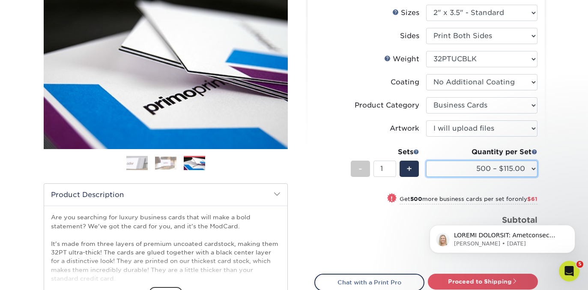
click at [443, 168] on select "500 – $115.00 1000 – $176.00" at bounding box center [481, 169] width 111 height 16
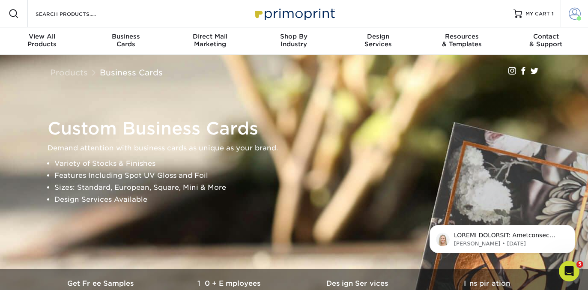
click at [573, 11] on span at bounding box center [575, 14] width 12 height 12
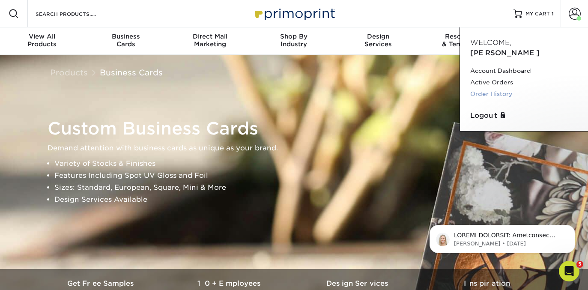
click at [489, 88] on link "Order History" at bounding box center [524, 94] width 108 height 12
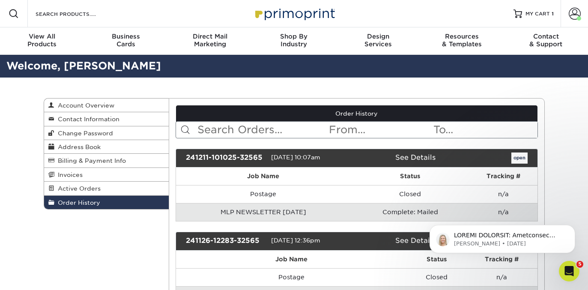
click at [256, 132] on input "text" at bounding box center [263, 130] width 132 height 16
type input "business card"
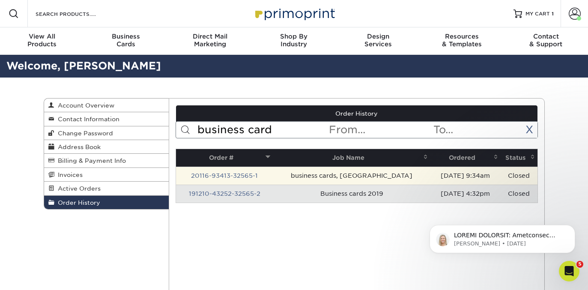
click at [273, 178] on td "20116-93413-32565-1" at bounding box center [224, 176] width 97 height 18
click at [242, 176] on link "20116-93413-32565-1" at bounding box center [224, 175] width 67 height 7
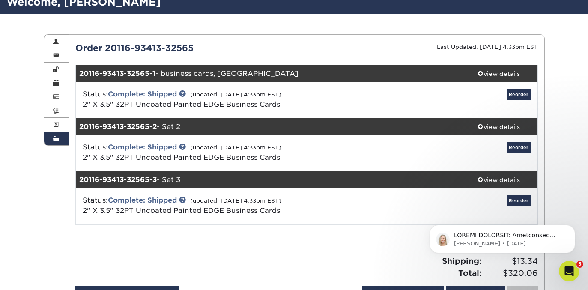
scroll to position [47, 0]
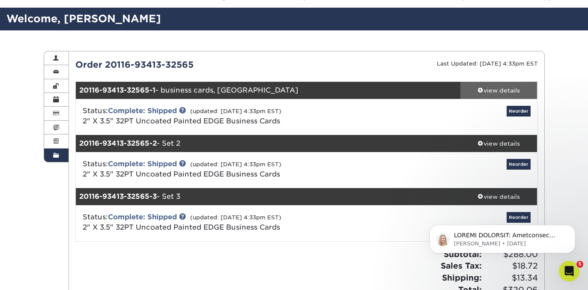
click at [489, 90] on div "view details" at bounding box center [498, 90] width 77 height 9
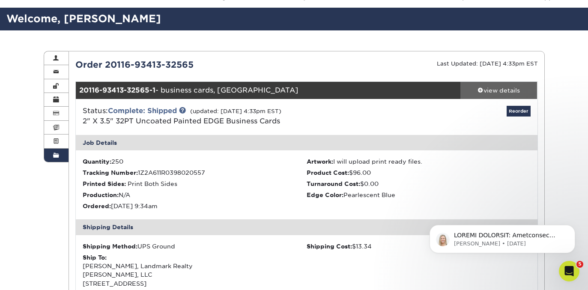
click at [489, 90] on div "view details" at bounding box center [498, 90] width 77 height 9
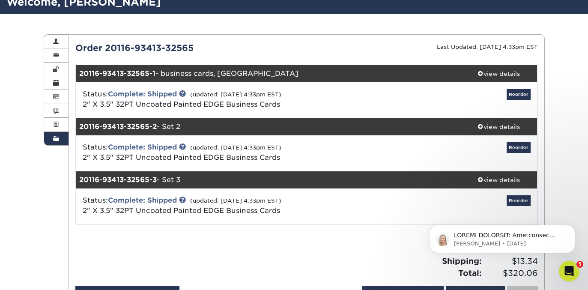
scroll to position [67, 0]
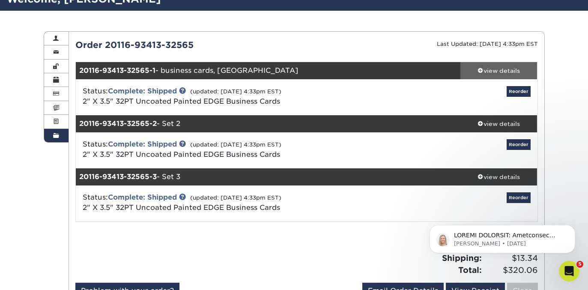
click at [499, 67] on div "view details" at bounding box center [498, 70] width 77 height 9
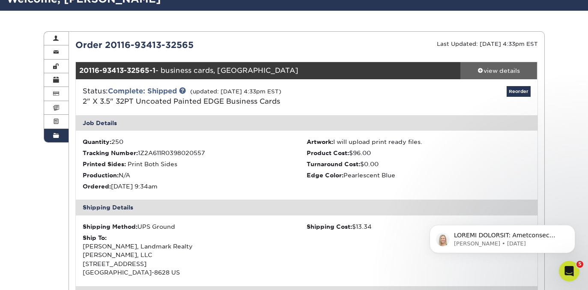
click at [499, 67] on div "view details" at bounding box center [498, 70] width 77 height 9
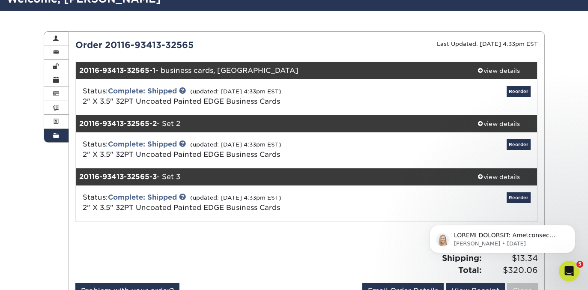
scroll to position [0, 0]
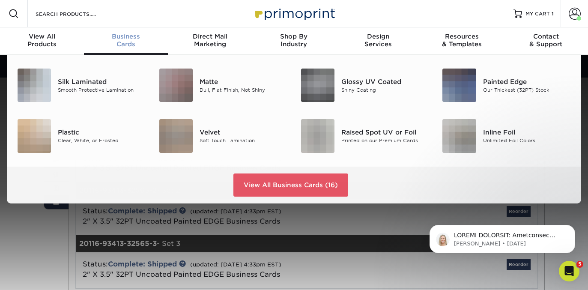
click at [116, 42] on div "Business Cards" at bounding box center [126, 40] width 84 height 15
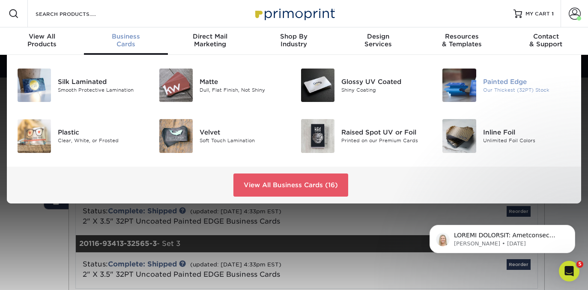
click at [461, 82] on img at bounding box center [459, 85] width 33 height 33
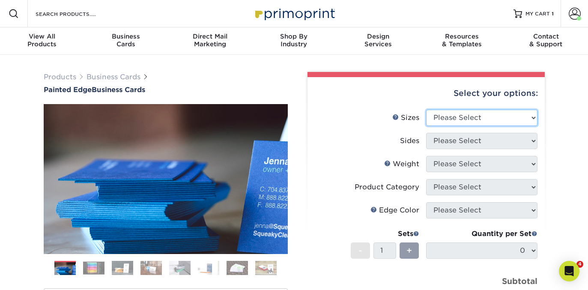
click at [452, 120] on select "Please Select 2" x 3.5" - Standard 2.125" x 3.375" - European 2.5" x 2.5" - Squ…" at bounding box center [481, 118] width 111 height 16
select select "2.00x3.50"
click at [426, 110] on select "Please Select 2" x 3.5" - Standard 2.125" x 3.375" - European 2.5" x 2.5" - Squ…" at bounding box center [481, 118] width 111 height 16
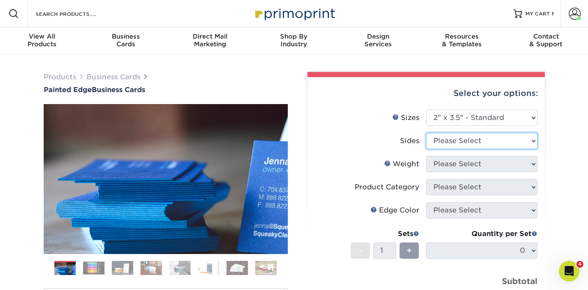
click at [441, 141] on select "Please Select Print Both Sides Print Front Only" at bounding box center [481, 141] width 111 height 16
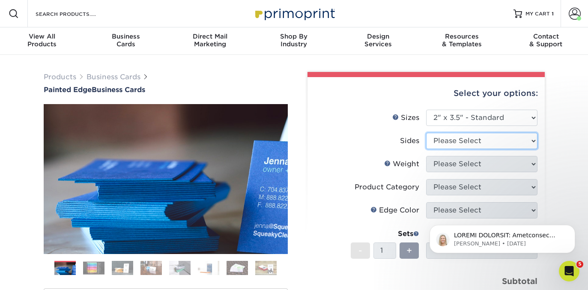
select select "13abbda7-1d64-4f25-8bb2-c179b224825d"
click at [426, 133] on select "Please Select Print Both Sides Print Front Only" at bounding box center [481, 141] width 111 height 16
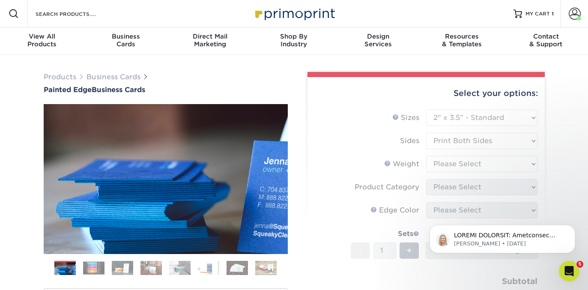
click at [436, 163] on form "Sizes Help Sizes Please Select 2" x 3.5" - Standard 2.125" x 3.375" - European …" at bounding box center [426, 217] width 224 height 215
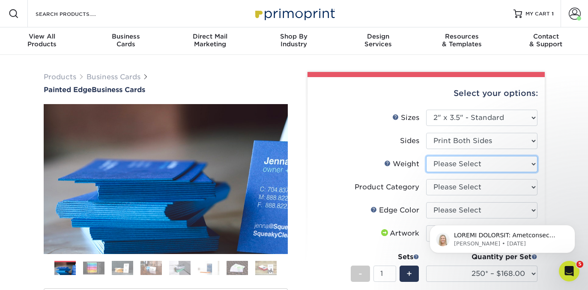
click at [440, 162] on select "Please Select 32PTUC" at bounding box center [481, 164] width 111 height 16
select select "32PTUC"
click at [426, 156] on select "Please Select 32PTUC" at bounding box center [481, 164] width 111 height 16
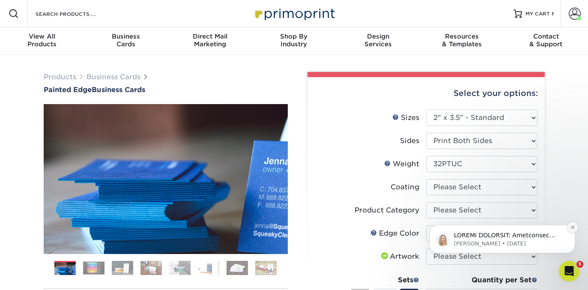
click at [574, 227] on icon "Dismiss notification" at bounding box center [573, 227] width 5 height 5
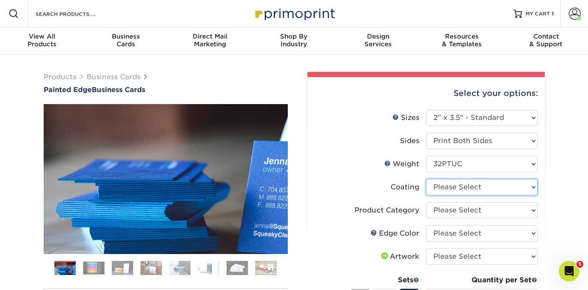
click at [470, 188] on select at bounding box center [481, 187] width 111 height 16
select select "3e7618de-abca-4bda-9f97-8b9129e913d8"
click at [426, 179] on select at bounding box center [481, 187] width 111 height 16
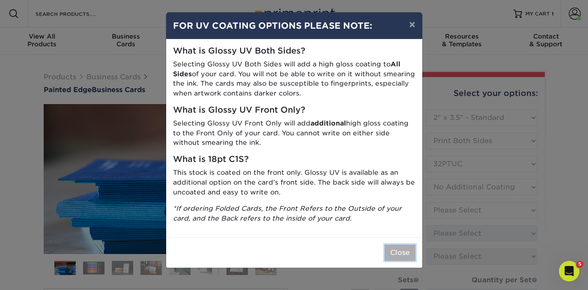
click at [402, 250] on button "Close" at bounding box center [400, 253] width 31 height 16
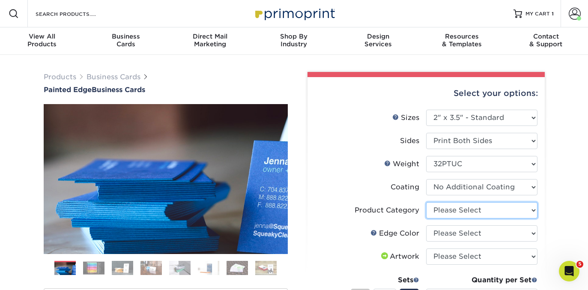
click at [444, 212] on select "Please Select Business Cards" at bounding box center [481, 210] width 111 height 16
select select "3b5148f1-0588-4f88-a218-97bcfdce65c1"
click at [426, 202] on select "Please Select Business Cards" at bounding box center [481, 210] width 111 height 16
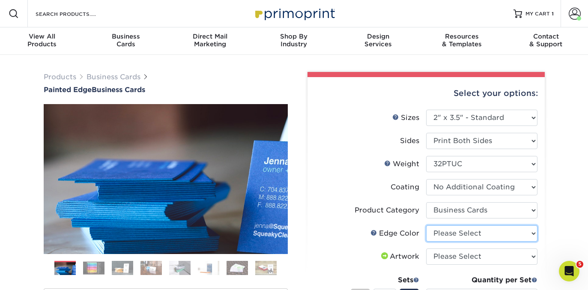
click at [434, 232] on select "Please Select Charcoal Black Brown Blue Pearlescent Blue Pearlescent Gold Pearl…" at bounding box center [481, 233] width 111 height 16
select select "8edf2e46-2dbb-4a7c-bc5c-20ba781fe219"
click at [426, 225] on select "Please Select Charcoal Black Brown Blue Pearlescent Blue Pearlescent Gold Pearl…" at bounding box center [481, 233] width 111 height 16
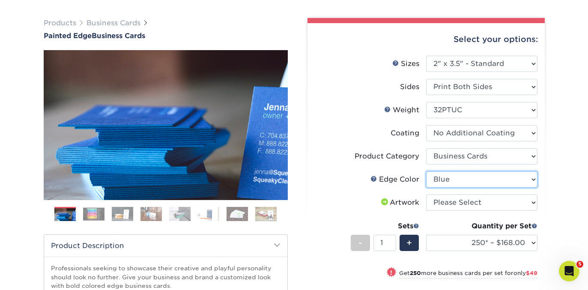
scroll to position [56, 0]
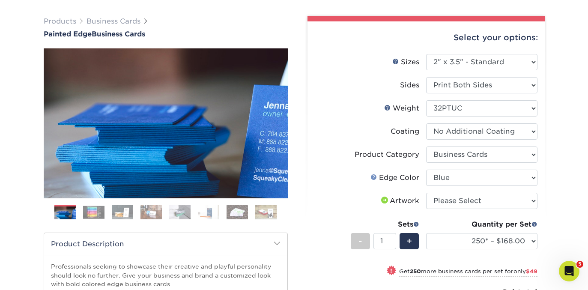
click at [374, 176] on link at bounding box center [374, 176] width 7 height 7
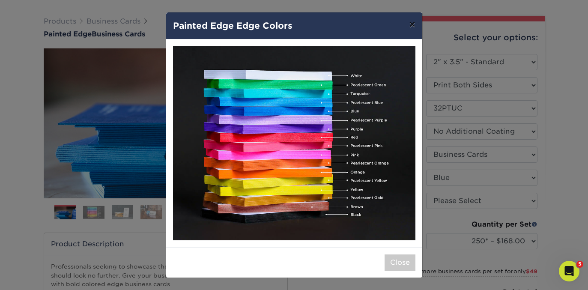
click at [412, 25] on button "×" at bounding box center [412, 24] width 20 height 24
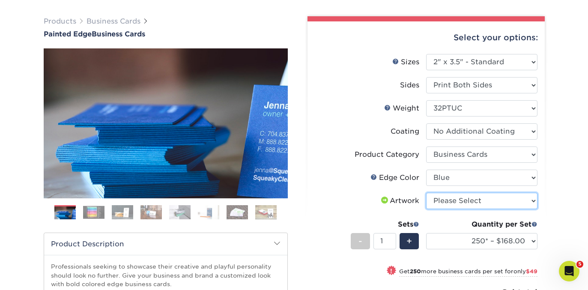
click at [448, 204] on select "Please Select I will upload files I need a design - $100" at bounding box center [481, 201] width 111 height 16
select select "upload"
click at [426, 193] on select "Please Select I will upload files I need a design - $100" at bounding box center [481, 201] width 111 height 16
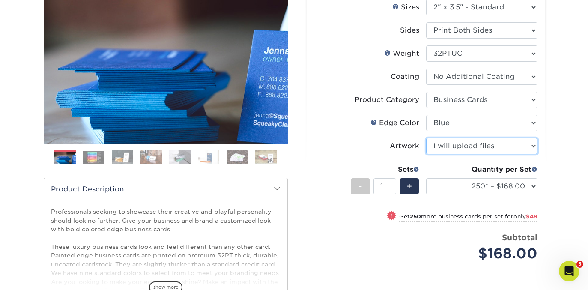
scroll to position [111, 0]
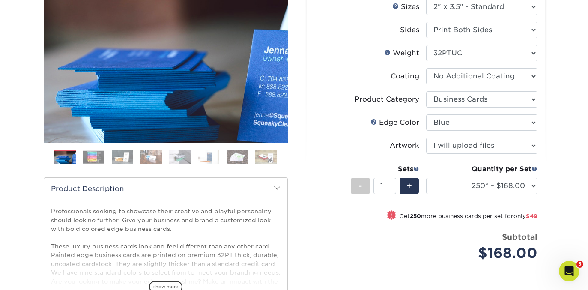
drag, startPoint x: 541, startPoint y: 218, endPoint x: 529, endPoint y: 218, distance: 11.6
click at [529, 218] on div "Select your options: Sizes Help Sizes Please Select 2" x 3.5" - Standard 2.125"…" at bounding box center [426, 175] width 237 height 418
click at [388, 214] on span at bounding box center [392, 215] width 12 height 12
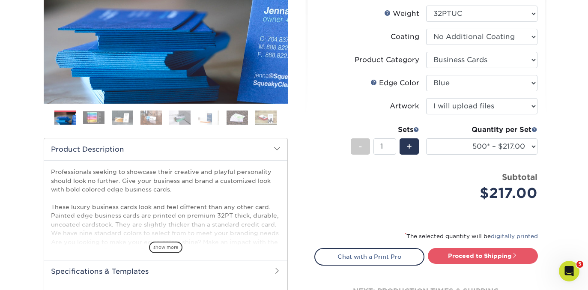
scroll to position [151, 0]
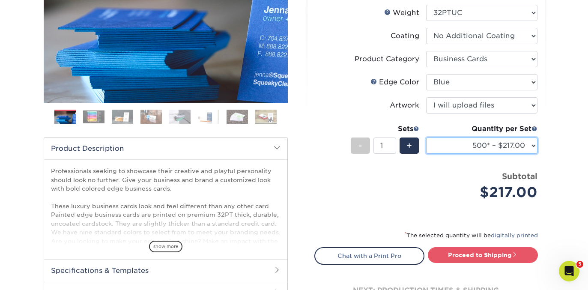
click at [478, 146] on select "250* – $168.00 500* – $217.00 1000* – $339.00" at bounding box center [481, 146] width 111 height 16
select select "250* – $168.00"
click at [426, 138] on select "250* – $168.00 500* – $217.00 1000* – $339.00" at bounding box center [481, 146] width 111 height 16
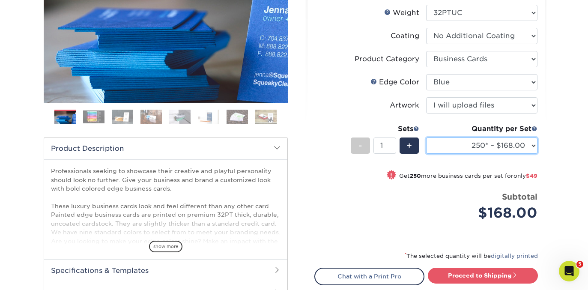
scroll to position [181, 0]
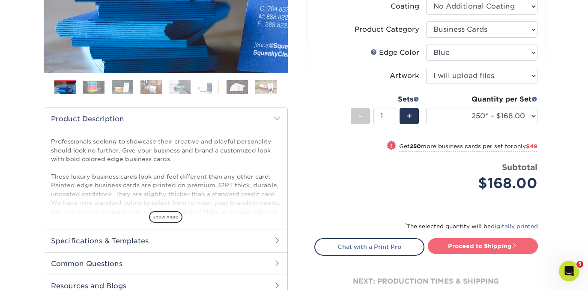
click at [457, 243] on link "Proceed to Shipping" at bounding box center [483, 245] width 110 height 15
type input "Set 1"
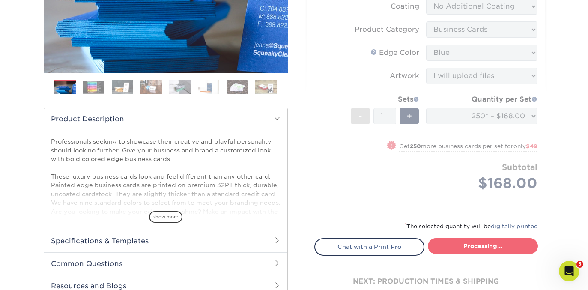
select select "b1d50ed3-fc81-464d-a1d8-d1915fbce704"
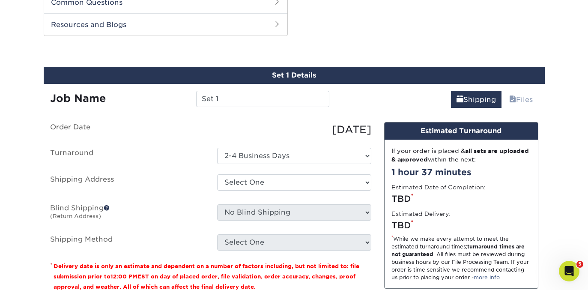
scroll to position [527, 0]
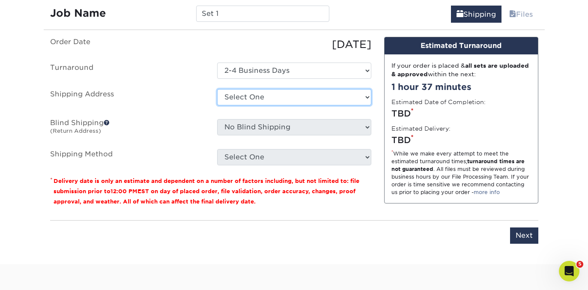
click at [222, 101] on select "Select One [PERSON_NAME] Office [PERSON_NAME], Properties [PERSON_NAME]'s Addre…" at bounding box center [294, 97] width 154 height 16
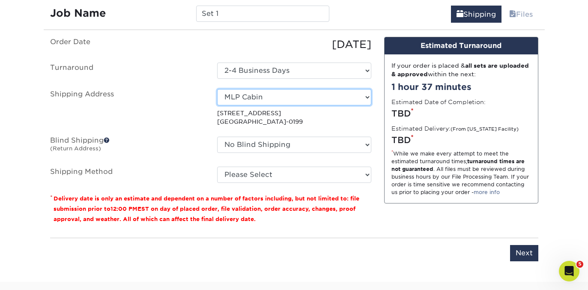
click at [251, 97] on select "Select One [PERSON_NAME] Office [PERSON_NAME], Properties [PERSON_NAME]'s Addre…" at bounding box center [294, 97] width 154 height 16
select select "246682"
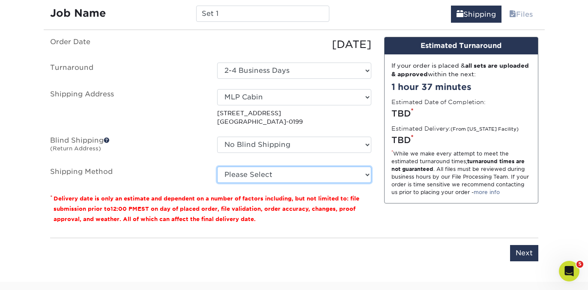
click at [277, 176] on select "Please Select Ground Shipping (+$7.84) 3 Day Shipping Service (+$18.69) 2 Day A…" at bounding box center [294, 175] width 154 height 16
click at [217, 167] on select "Please Select Ground Shipping (+$7.84) 3 Day Shipping Service (+$18.69) 2 Day A…" at bounding box center [294, 175] width 154 height 16
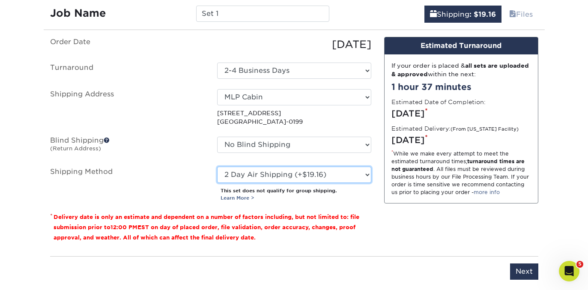
click at [248, 176] on select "Please Select Ground Shipping (+$7.84) 3 Day Shipping Service (+$18.69) 2 Day A…" at bounding box center [294, 175] width 154 height 16
click at [217, 167] on select "Please Select Ground Shipping (+$7.84) 3 Day Shipping Service (+$18.69) 2 Day A…" at bounding box center [294, 175] width 154 height 16
click at [292, 171] on select "Please Select Ground Shipping (+$7.84) 3 Day Shipping Service (+$18.69) 2 Day A…" at bounding box center [294, 175] width 154 height 16
select select "02"
click at [217, 167] on select "Please Select Ground Shipping (+$7.84) 3 Day Shipping Service (+$18.69) 2 Day A…" at bounding box center [294, 175] width 154 height 16
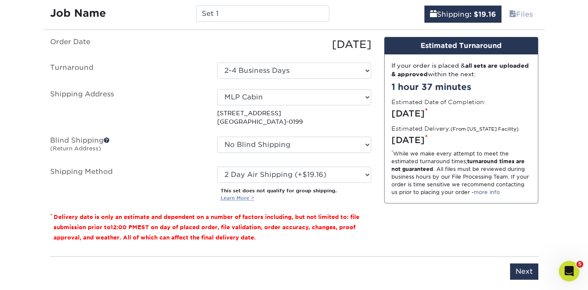
click at [237, 197] on link "Learn More >" at bounding box center [238, 198] width 34 height 6
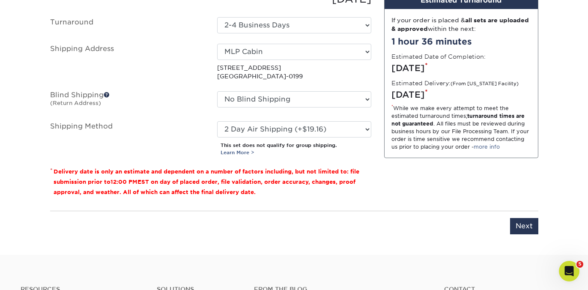
scroll to position [571, 0]
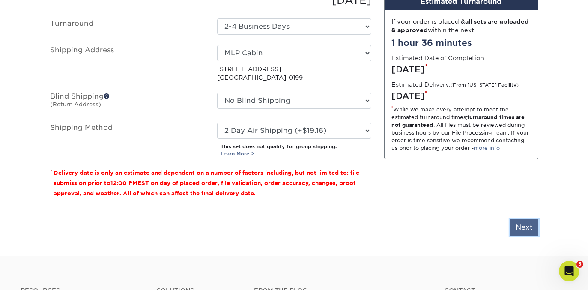
click at [529, 227] on input "Next" at bounding box center [524, 227] width 28 height 16
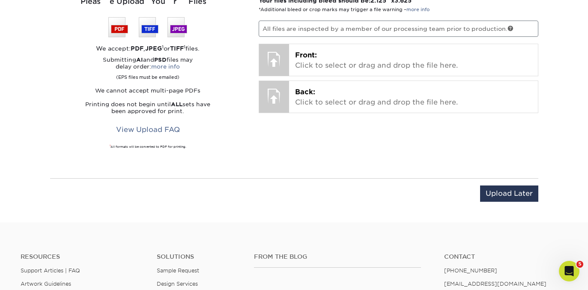
scroll to position [530, 0]
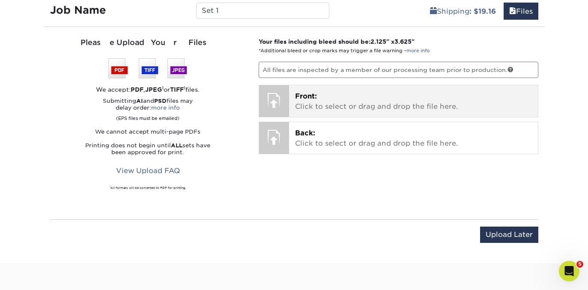
click at [328, 90] on div "Front: Click to select or drag and drop the file here. Choose file" at bounding box center [413, 101] width 249 height 32
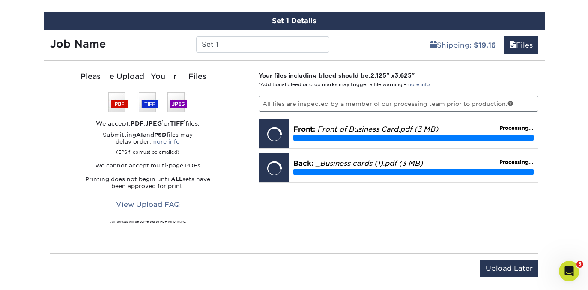
scroll to position [496, 0]
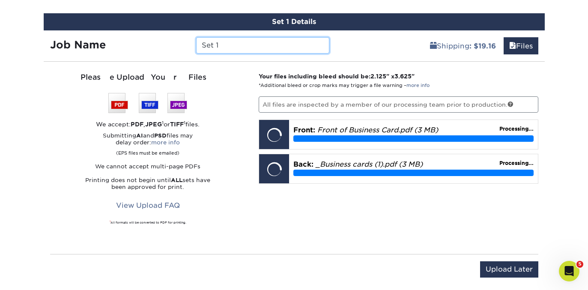
click at [218, 44] on input "Set 1" at bounding box center [262, 45] width 133 height 16
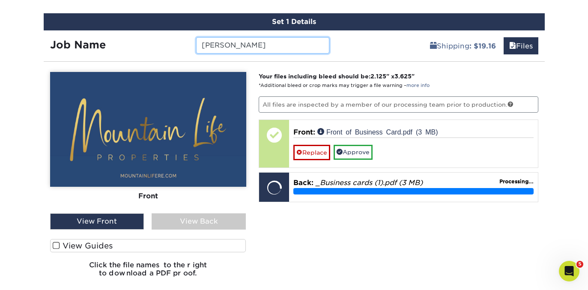
type input "[PERSON_NAME]"
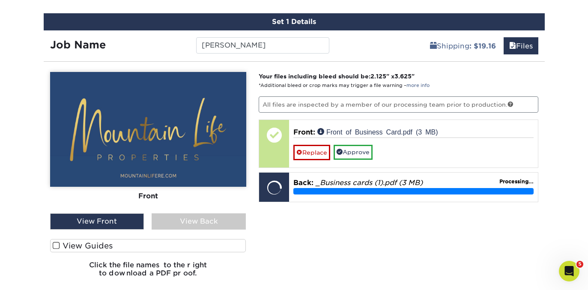
click at [172, 224] on div "View Back" at bounding box center [199, 221] width 94 height 16
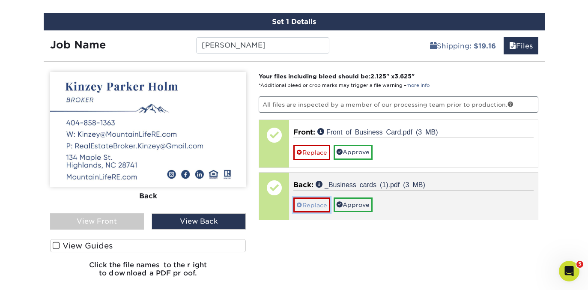
click at [315, 204] on link "Replace" at bounding box center [311, 204] width 37 height 15
click at [313, 204] on link "Replace" at bounding box center [311, 204] width 37 height 15
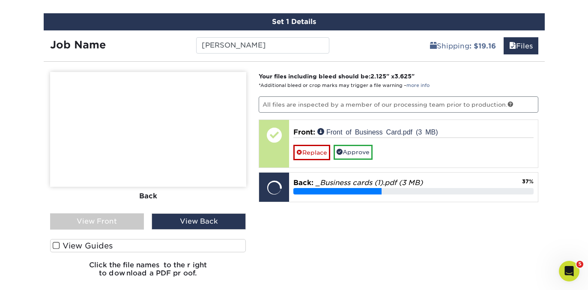
click at [73, 216] on div "View Front" at bounding box center [97, 221] width 94 height 16
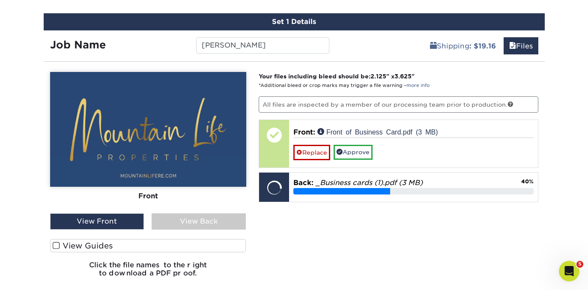
click at [90, 251] on label "View Guides" at bounding box center [148, 245] width 196 height 13
click at [0, 0] on input "View Guides" at bounding box center [0, 0] width 0 height 0
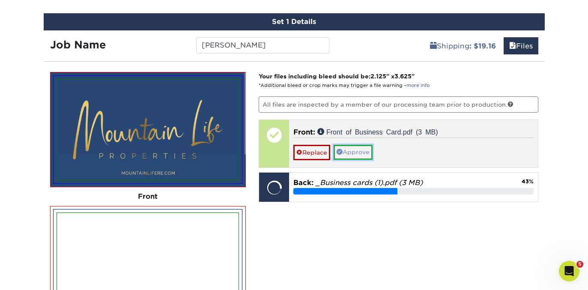
click at [357, 150] on link "Approve" at bounding box center [353, 152] width 39 height 15
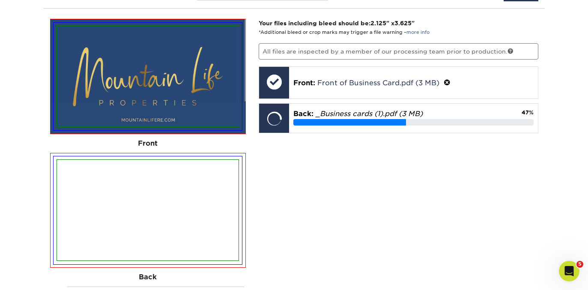
scroll to position [552, 0]
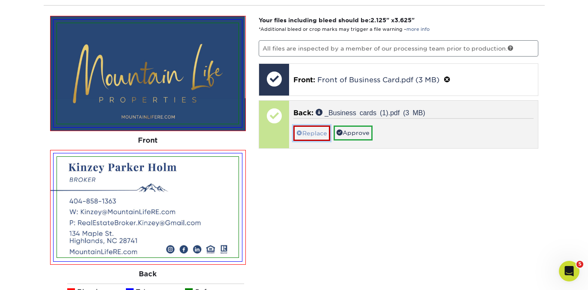
click at [307, 132] on link "Replace" at bounding box center [311, 133] width 37 height 15
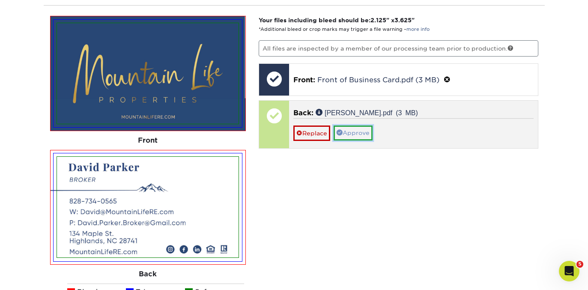
click at [356, 131] on link "Approve" at bounding box center [353, 133] width 39 height 15
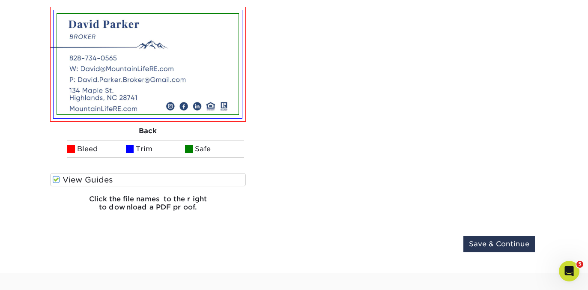
scroll to position [695, 0]
click at [478, 241] on input "Save & Continue" at bounding box center [499, 244] width 72 height 16
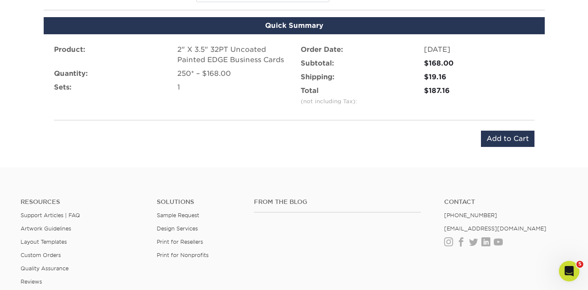
scroll to position [542, 0]
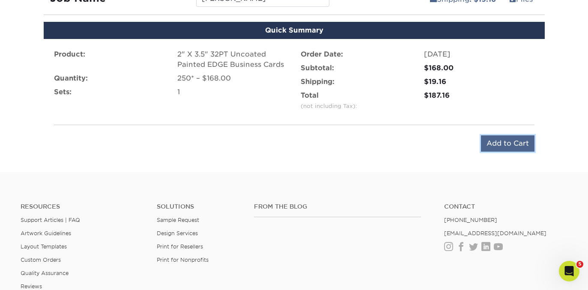
click at [514, 144] on input "Add to Cart" at bounding box center [508, 143] width 54 height 16
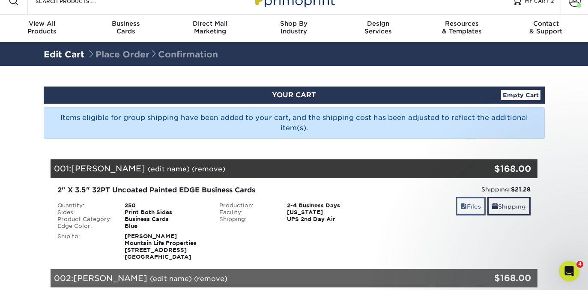
scroll to position [9, 0]
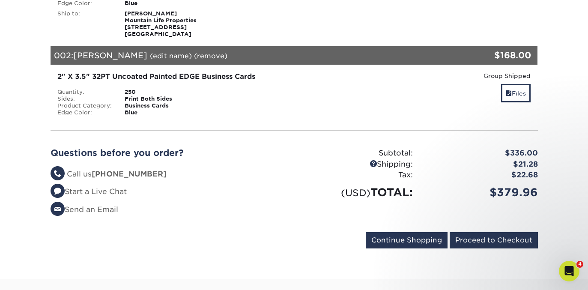
scroll to position [234, 0]
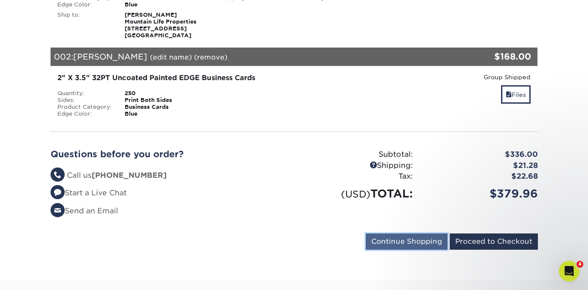
click at [386, 240] on input "Continue Shopping" at bounding box center [407, 241] width 82 height 16
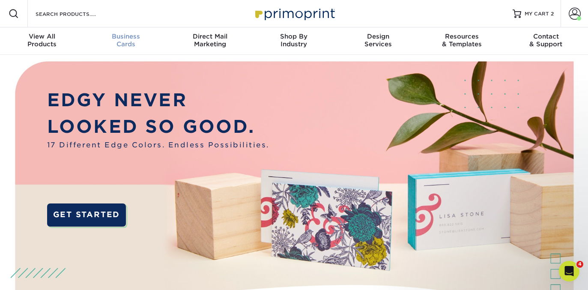
click at [128, 37] on span "Business" at bounding box center [126, 37] width 84 height 8
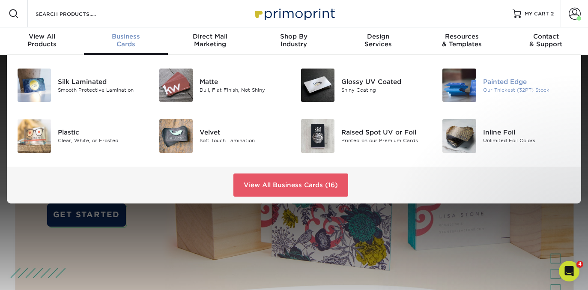
click at [473, 99] on img at bounding box center [459, 85] width 33 height 33
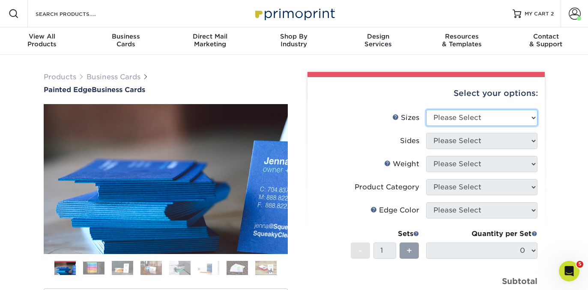
click at [448, 120] on select "Please Select 2" x 3.5" - Standard 2.125" x 3.375" - European 2.5" x 2.5" - Squ…" at bounding box center [481, 118] width 111 height 16
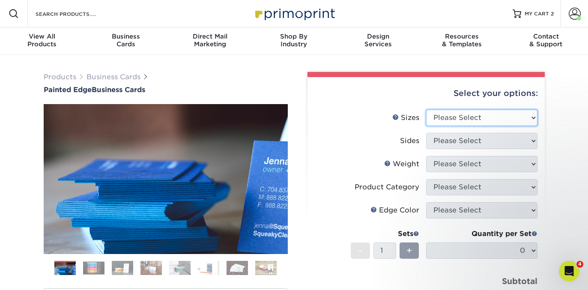
select select "2.00x3.50"
click at [426, 110] on select "Please Select 2" x 3.5" - Standard 2.125" x 3.375" - European 2.5" x 2.5" - Squ…" at bounding box center [481, 118] width 111 height 16
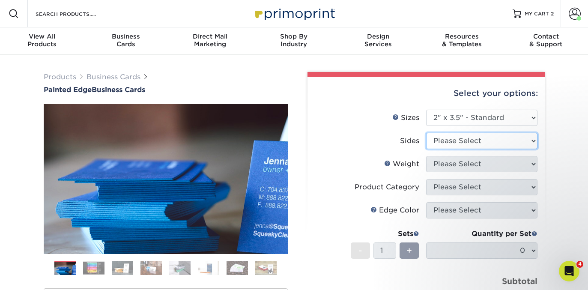
click at [438, 143] on select "Please Select Print Both Sides Print Front Only" at bounding box center [481, 141] width 111 height 16
select select "13abbda7-1d64-4f25-8bb2-c179b224825d"
click at [426, 133] on select "Please Select Print Both Sides Print Front Only" at bounding box center [481, 141] width 111 height 16
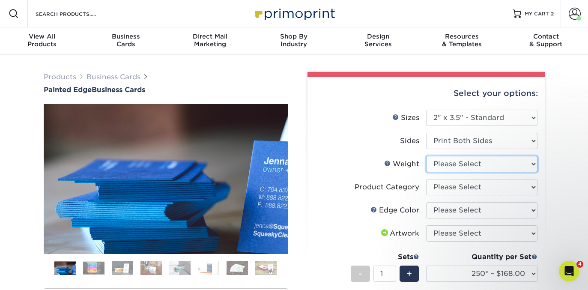
click at [441, 164] on select "Please Select 32PTUC" at bounding box center [481, 164] width 111 height 16
select select "32PTUC"
click at [426, 156] on select "Please Select 32PTUC" at bounding box center [481, 164] width 111 height 16
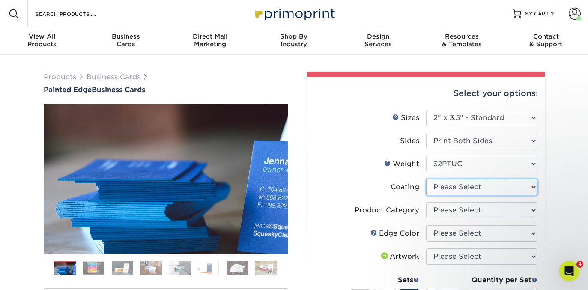
click at [449, 187] on select at bounding box center [481, 187] width 111 height 16
select select "3e7618de-abca-4bda-9f97-8b9129e913d8"
click at [426, 179] on select at bounding box center [481, 187] width 111 height 16
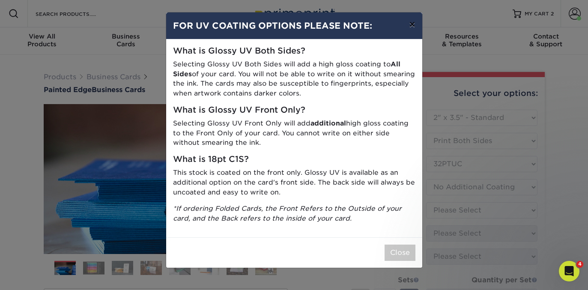
click at [410, 23] on button "×" at bounding box center [412, 24] width 20 height 24
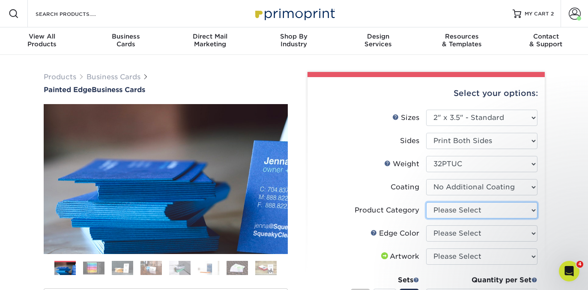
click at [436, 208] on select "Please Select Business Cards" at bounding box center [481, 210] width 111 height 16
select select "3b5148f1-0588-4f88-a218-97bcfdce65c1"
click at [426, 202] on select "Please Select Business Cards" at bounding box center [481, 210] width 111 height 16
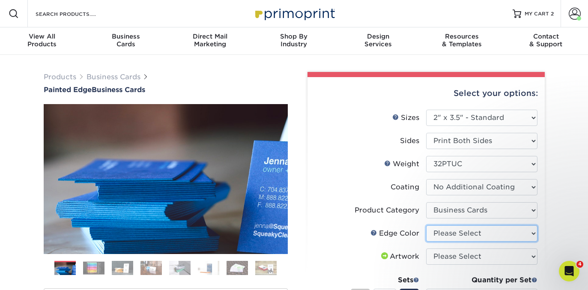
click at [445, 233] on select "Please Select Charcoal Black Brown Blue Pearlescent Blue Pearlescent Gold Pearl…" at bounding box center [481, 233] width 111 height 16
select select "8edf2e46-2dbb-4a7c-bc5c-20ba781fe219"
click at [426, 225] on select "Please Select Charcoal Black Brown Blue Pearlescent Blue Pearlescent Gold Pearl…" at bounding box center [481, 233] width 111 height 16
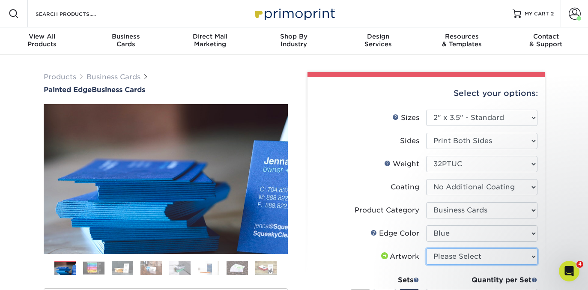
click at [455, 253] on select "Please Select I will upload files I need a design - $100" at bounding box center [481, 256] width 111 height 16
select select "upload"
click at [426, 248] on select "Please Select I will upload files I need a design - $100" at bounding box center [481, 256] width 111 height 16
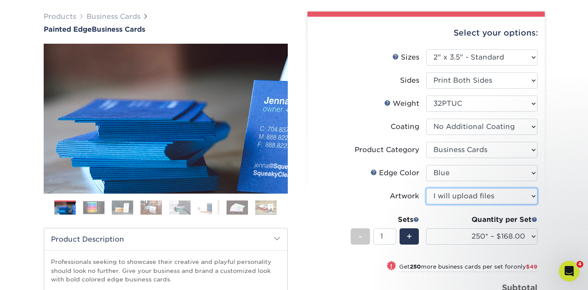
scroll to position [60, 0]
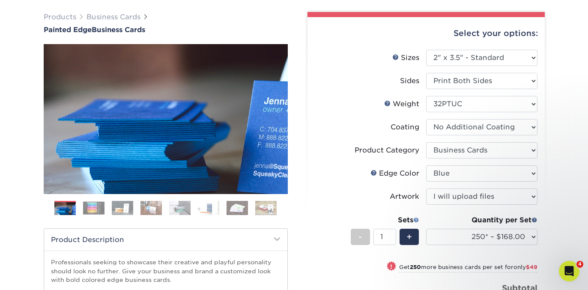
click at [416, 219] on span at bounding box center [416, 220] width 6 height 6
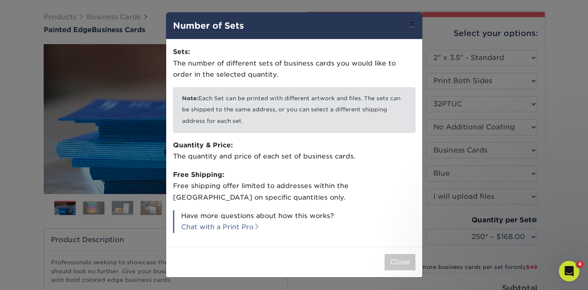
click at [416, 30] on button "×" at bounding box center [412, 24] width 20 height 24
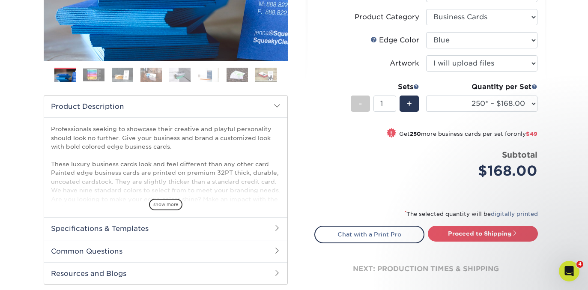
scroll to position [194, 0]
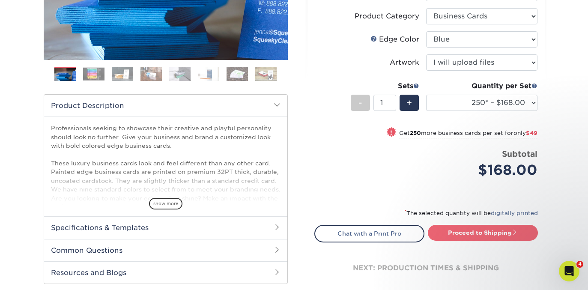
click at [466, 234] on link "Proceed to Shipping" at bounding box center [483, 232] width 110 height 15
type input "Set 1"
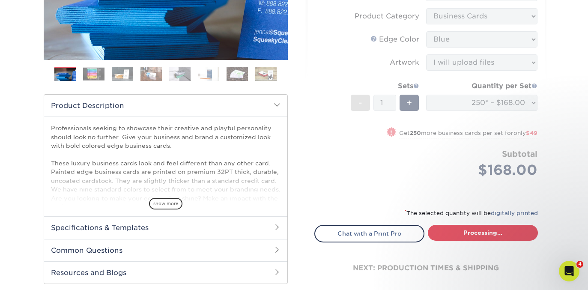
select select "b1d50ed3-fc81-464d-a1d8-d1915fbce704"
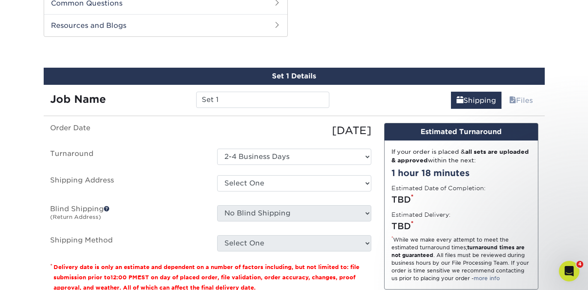
scroll to position [442, 0]
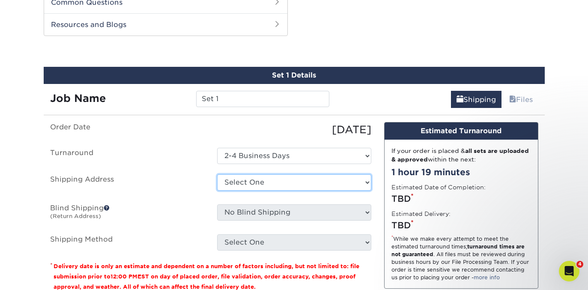
click at [260, 182] on select "Select One [PERSON_NAME] Office [PERSON_NAME], Properties [PERSON_NAME]'s Addre…" at bounding box center [294, 182] width 154 height 16
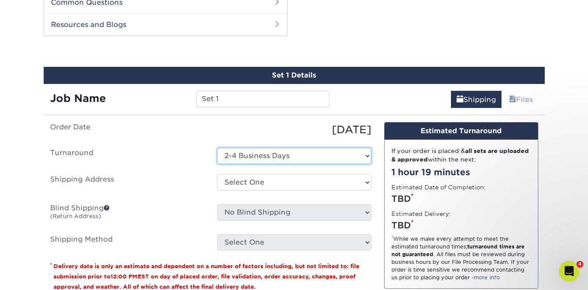
click at [249, 154] on select "Select One 2-4 Business Days" at bounding box center [294, 156] width 154 height 16
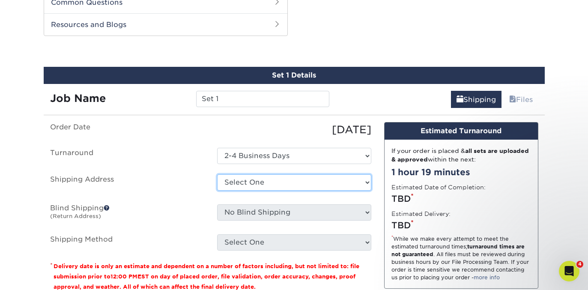
click at [237, 178] on select "Select One [PERSON_NAME] Office [PERSON_NAME], Properties [PERSON_NAME]'s Addre…" at bounding box center [294, 182] width 154 height 16
select select "246682"
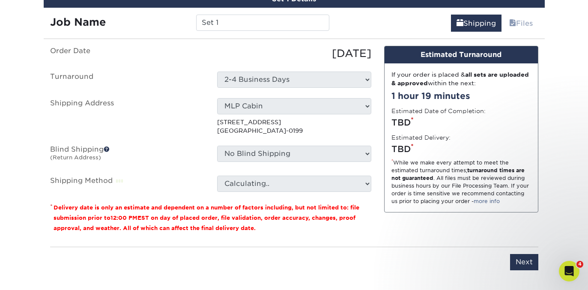
scroll to position [519, 0]
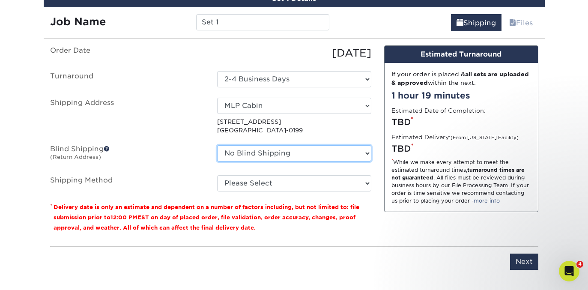
click at [241, 153] on select "No Blind Shipping Bonita Office John R. Wood, Properties John's Address John's …" at bounding box center [294, 153] width 154 height 16
click at [217, 145] on select "No Blind Shipping Bonita Office John R. Wood, Properties John's Address John's …" at bounding box center [294, 153] width 154 height 16
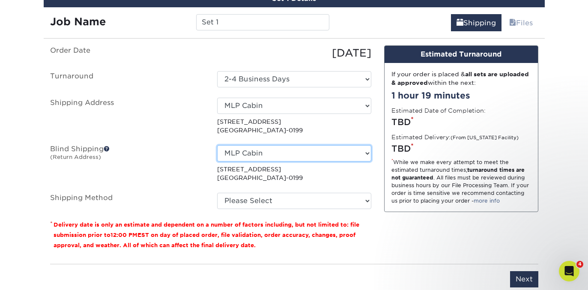
click at [234, 153] on select "No Blind Shipping Bonita Office John R. Wood, Properties John's Address John's …" at bounding box center [294, 153] width 154 height 16
select select "-1"
click at [217, 145] on select "No Blind Shipping Bonita Office John R. Wood, Properties John's Address John's …" at bounding box center [294, 153] width 154 height 16
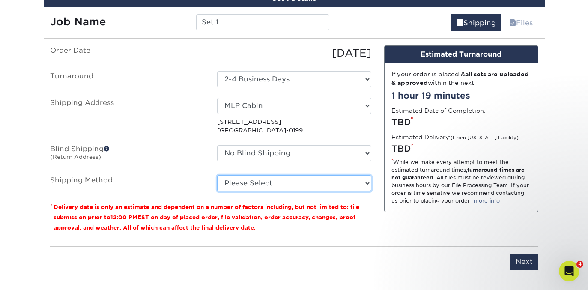
click at [247, 185] on select "Please Select Ground Shipping (+$7.84) 3 Day Shipping Service (+$18.69) 2 Day A…" at bounding box center [294, 183] width 154 height 16
select select "02"
click at [217, 175] on select "Please Select Ground Shipping (+$7.84) 3 Day Shipping Service (+$18.69) 2 Day A…" at bounding box center [294, 183] width 154 height 16
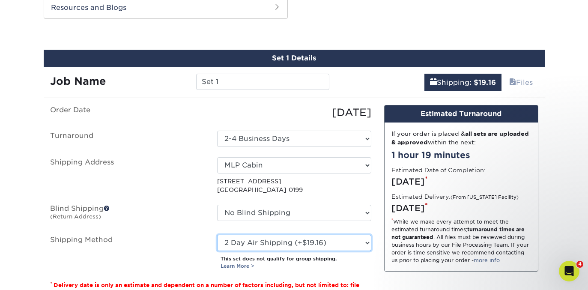
scroll to position [421, 0]
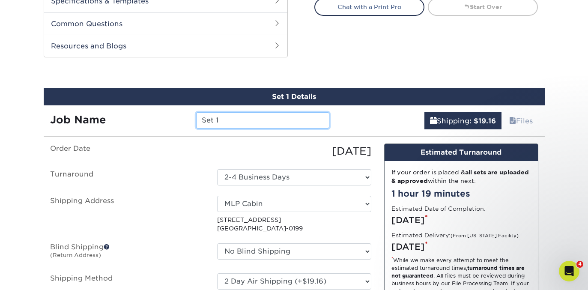
drag, startPoint x: 233, startPoint y: 120, endPoint x: 142, endPoint y: 120, distance: 90.4
click at [142, 121] on div "Job Name Set 1" at bounding box center [190, 120] width 293 height 16
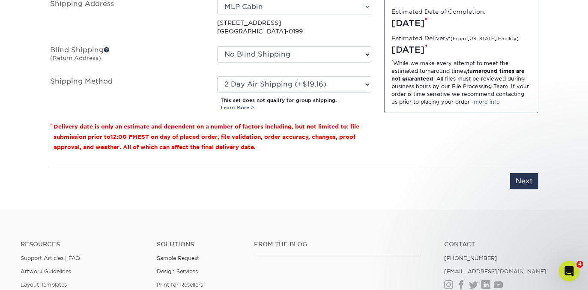
scroll to position [617, 0]
type input "Taylor"
click at [514, 175] on input "Next" at bounding box center [524, 181] width 28 height 16
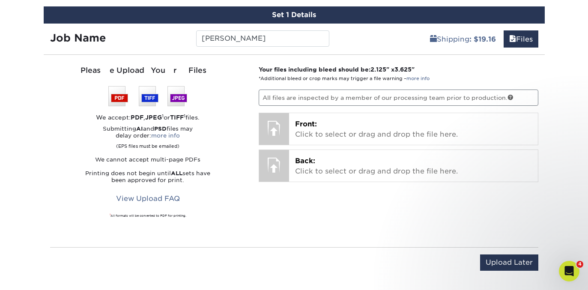
scroll to position [501, 0]
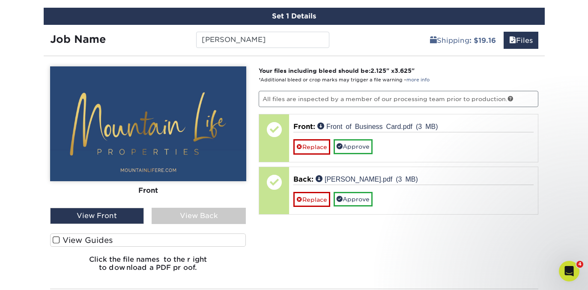
click at [130, 237] on label "View Guides" at bounding box center [148, 239] width 196 height 13
click at [0, 0] on input "View Guides" at bounding box center [0, 0] width 0 height 0
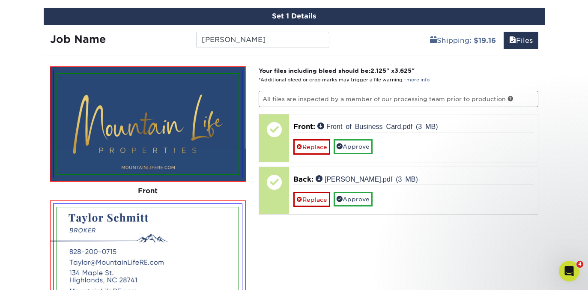
scroll to position [549, 0]
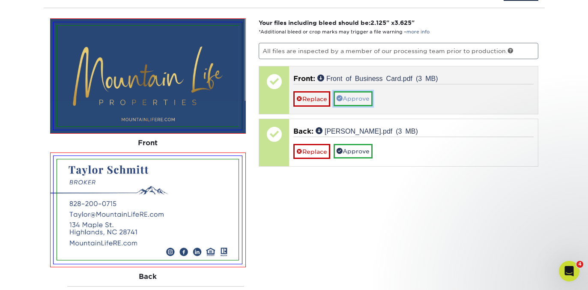
click at [356, 100] on link "Approve" at bounding box center [353, 98] width 39 height 15
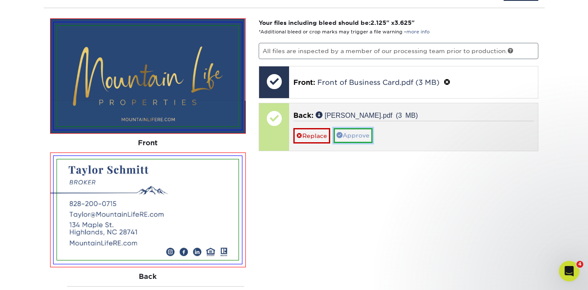
click at [350, 136] on link "Approve" at bounding box center [353, 135] width 39 height 15
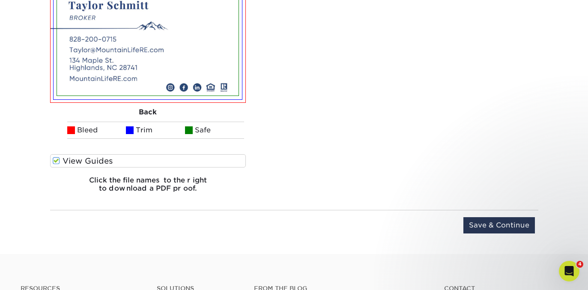
scroll to position [715, 0]
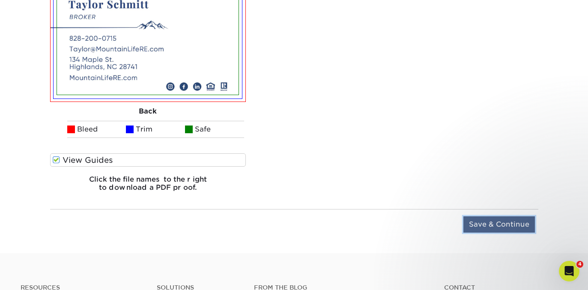
click at [491, 224] on input "Save & Continue" at bounding box center [499, 224] width 72 height 16
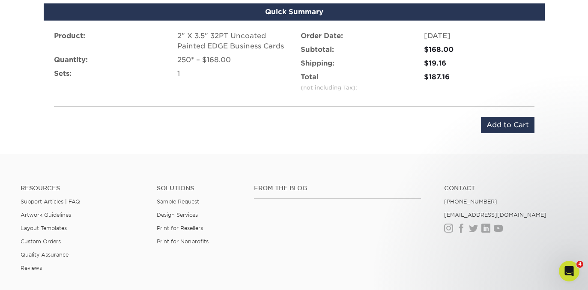
scroll to position [529, 0]
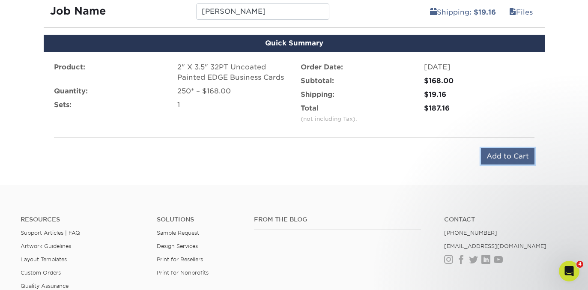
click at [509, 154] on input "Add to Cart" at bounding box center [508, 156] width 54 height 16
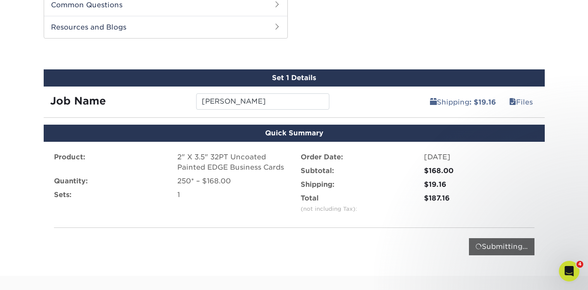
scroll to position [419, 0]
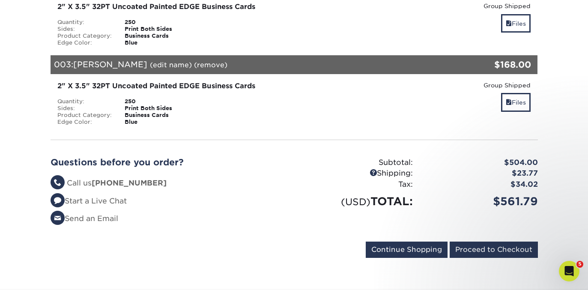
scroll to position [309, 0]
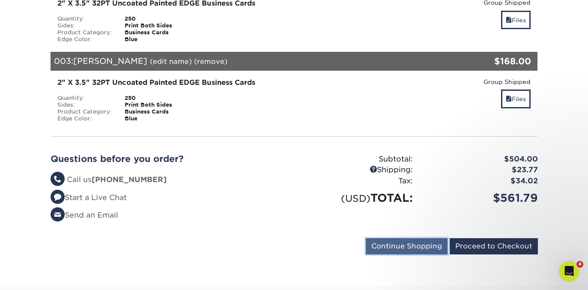
click at [399, 247] on input "Continue Shopping" at bounding box center [407, 246] width 82 height 16
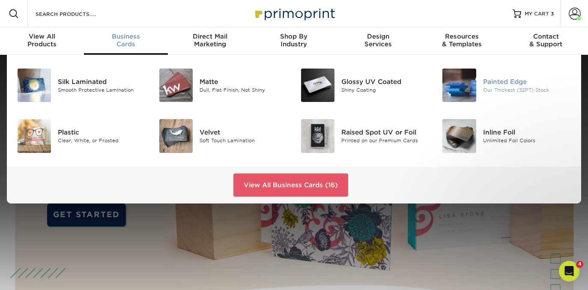
click at [491, 80] on div "Painted Edge" at bounding box center [527, 81] width 88 height 9
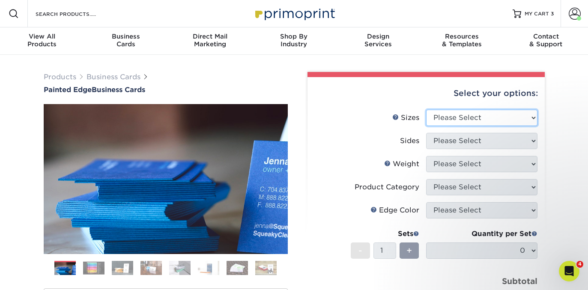
click at [449, 113] on select "Please Select 2" x 3.5" - Standard 2.125" x 3.375" - European 2.5" x 2.5" - Squ…" at bounding box center [481, 118] width 111 height 16
select select "2.00x3.50"
click at [426, 110] on select "Please Select 2" x 3.5" - Standard 2.125" x 3.375" - European 2.5" x 2.5" - Squ…" at bounding box center [481, 118] width 111 height 16
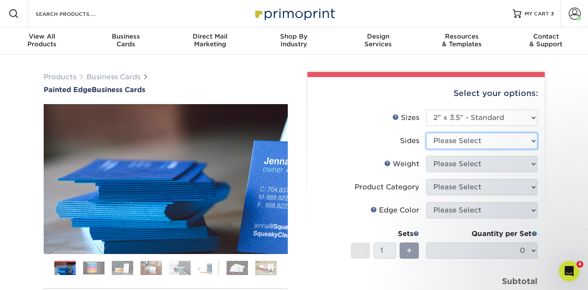
click at [438, 144] on select "Please Select Print Both Sides Print Front Only" at bounding box center [481, 141] width 111 height 16
select select "13abbda7-1d64-4f25-8bb2-c179b224825d"
click at [426, 133] on select "Please Select Print Both Sides Print Front Only" at bounding box center [481, 141] width 111 height 16
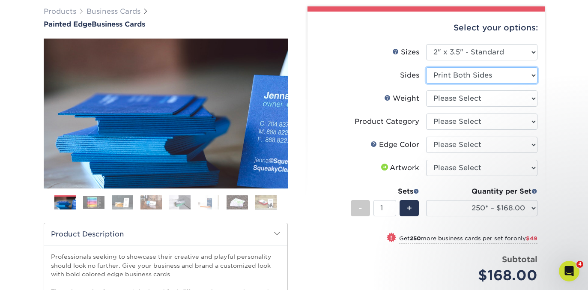
scroll to position [68, 0]
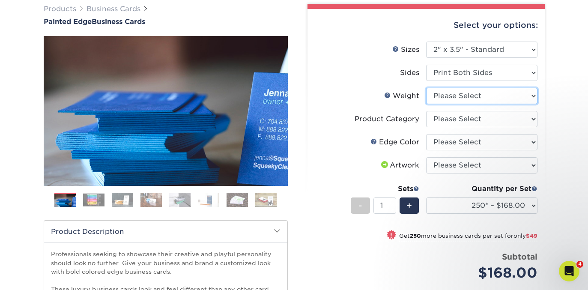
click at [448, 97] on select "Please Select 32PTUC" at bounding box center [481, 96] width 111 height 16
select select "32PTUC"
click at [426, 88] on select "Please Select 32PTUC" at bounding box center [481, 96] width 111 height 16
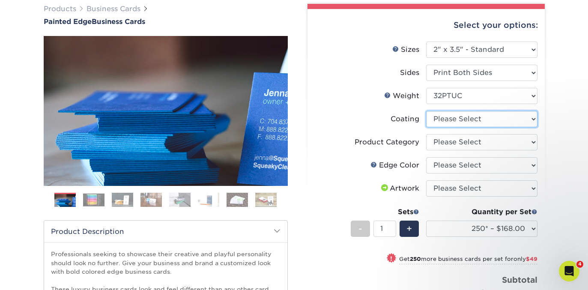
click at [435, 118] on select at bounding box center [481, 119] width 111 height 16
select select "3e7618de-abca-4bda-9f97-8b9129e913d8"
click at [426, 111] on select at bounding box center [481, 119] width 111 height 16
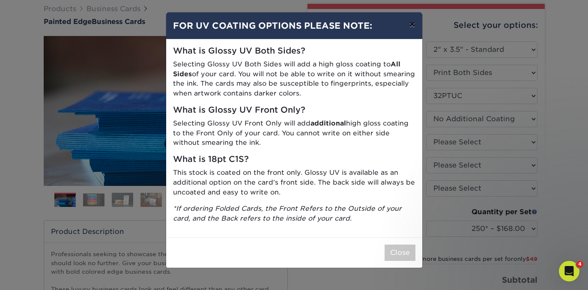
click at [415, 23] on button "×" at bounding box center [412, 24] width 20 height 24
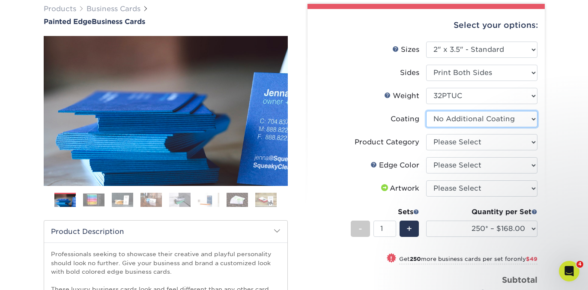
click at [438, 120] on select at bounding box center [481, 119] width 111 height 16
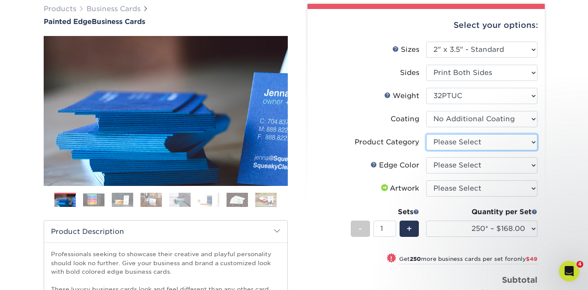
click at [463, 146] on select "Please Select Business Cards" at bounding box center [481, 142] width 111 height 16
select select "3b5148f1-0588-4f88-a218-97bcfdce65c1"
click at [426, 134] on select "Please Select Business Cards" at bounding box center [481, 142] width 111 height 16
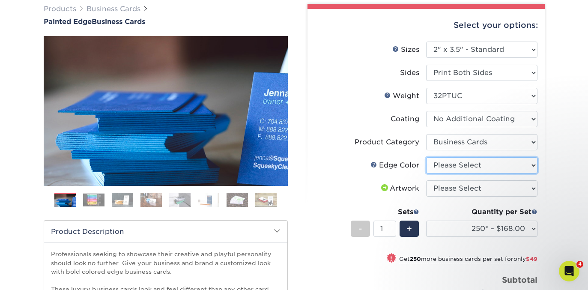
click at [442, 167] on select "Please Select Charcoal Black Brown Blue Pearlescent Blue Pearlescent Gold Pearl…" at bounding box center [481, 165] width 111 height 16
select select "8edf2e46-2dbb-4a7c-bc5c-20ba781fe219"
click at [426, 157] on select "Please Select Charcoal Black Brown Blue Pearlescent Blue Pearlescent Gold Pearl…" at bounding box center [481, 165] width 111 height 16
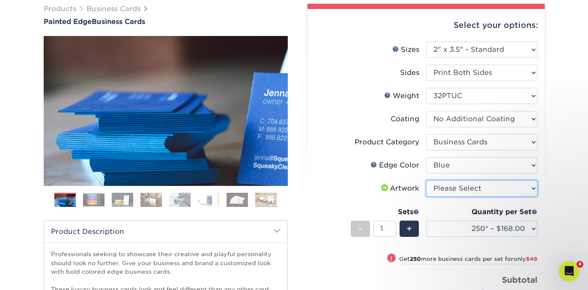
click at [439, 192] on select "Please Select I will upload files I need a design - $100" at bounding box center [481, 188] width 111 height 16
select select "upload"
click at [426, 180] on select "Please Select I will upload files I need a design - $100" at bounding box center [481, 188] width 111 height 16
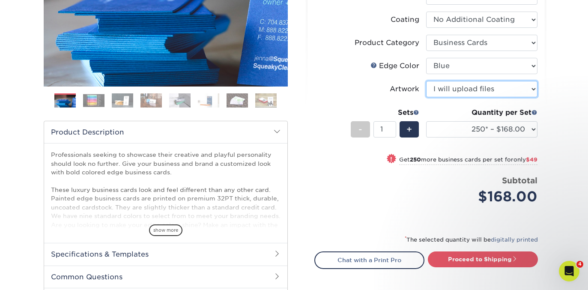
scroll to position [184, 0]
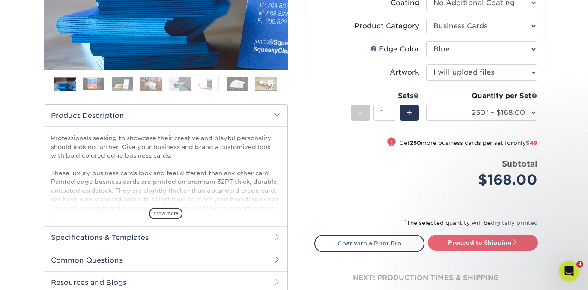
click at [460, 240] on link "Proceed to Shipping" at bounding box center [483, 242] width 110 height 15
type input "Set 1"
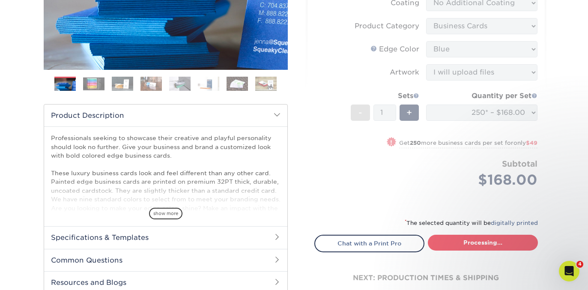
select select "b1d50ed3-fc81-464d-a1d8-d1915fbce704"
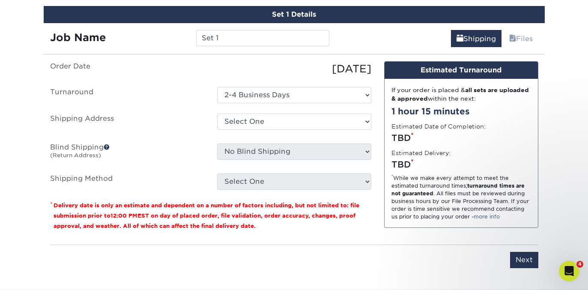
scroll to position [511, 0]
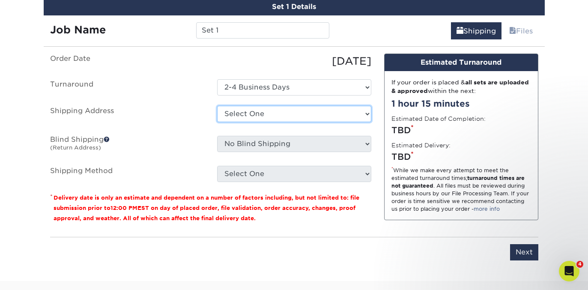
click at [278, 113] on select "Select One [PERSON_NAME] Office [PERSON_NAME], Properties [PERSON_NAME]'s Addre…" at bounding box center [294, 114] width 154 height 16
click at [231, 117] on select "Select One [PERSON_NAME] Office [PERSON_NAME], Properties [PERSON_NAME]'s Addre…" at bounding box center [294, 114] width 154 height 16
